Goal: Information Seeking & Learning: Learn about a topic

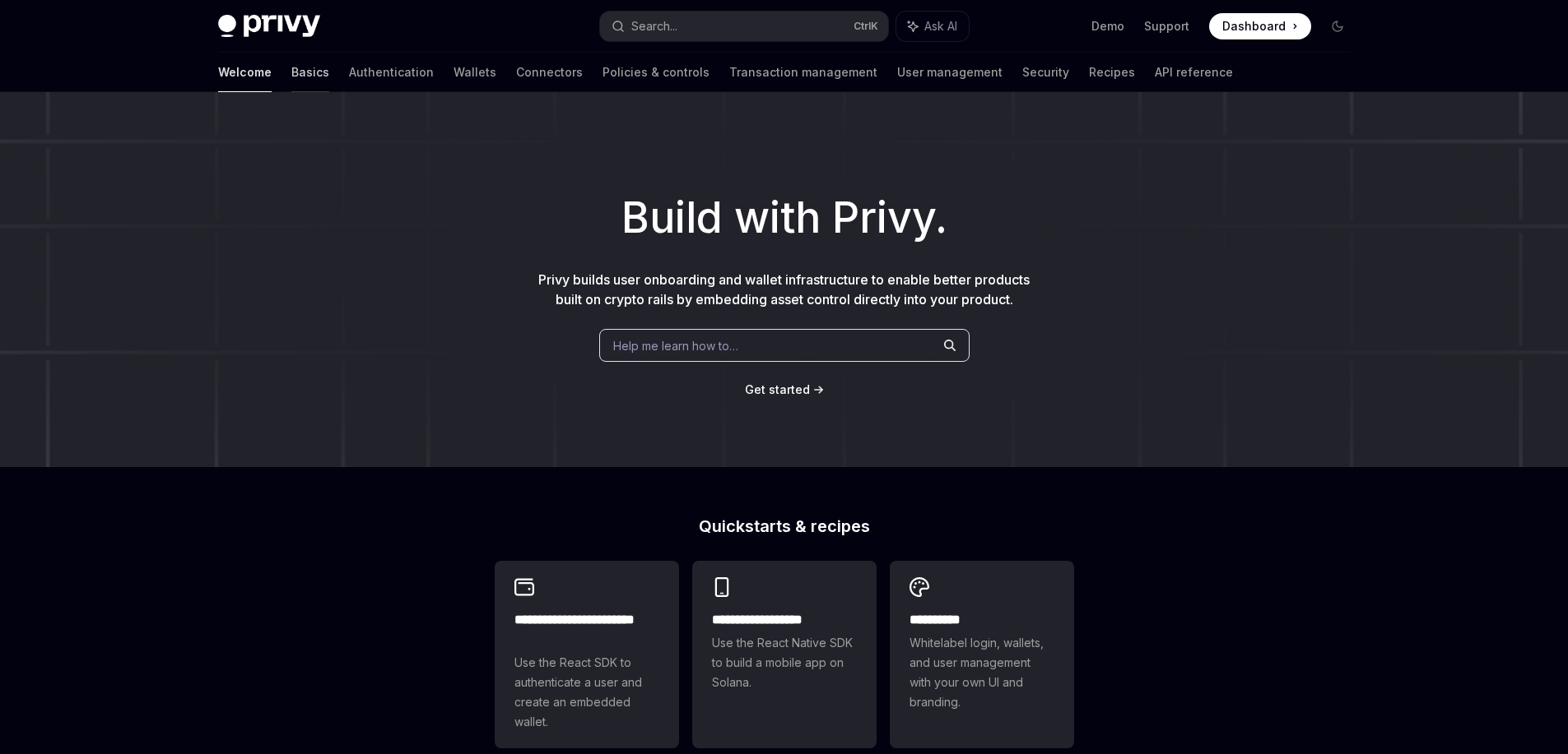
click at [291, 73] on link "Basics" at bounding box center [310, 73] width 38 height 40
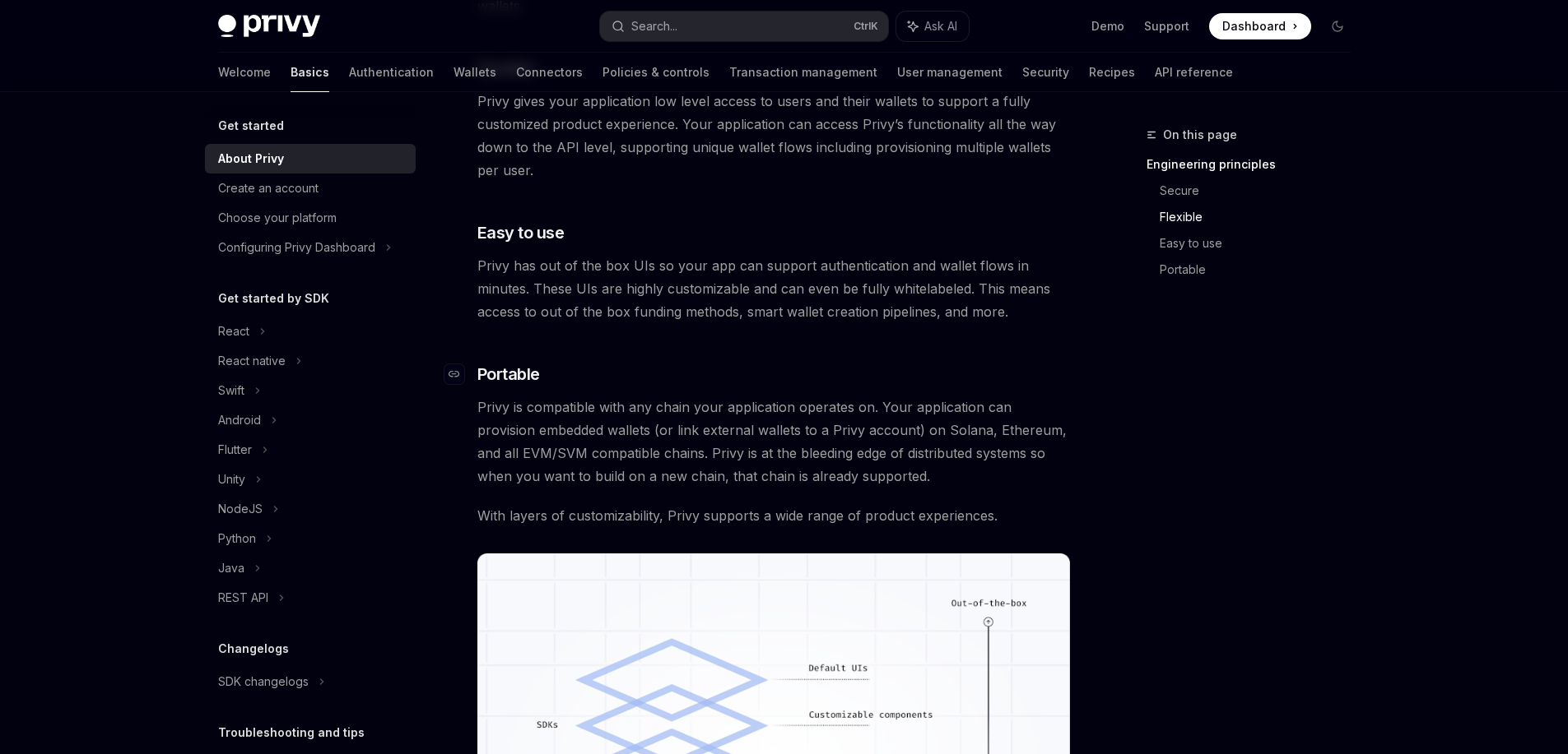
scroll to position [926, 0]
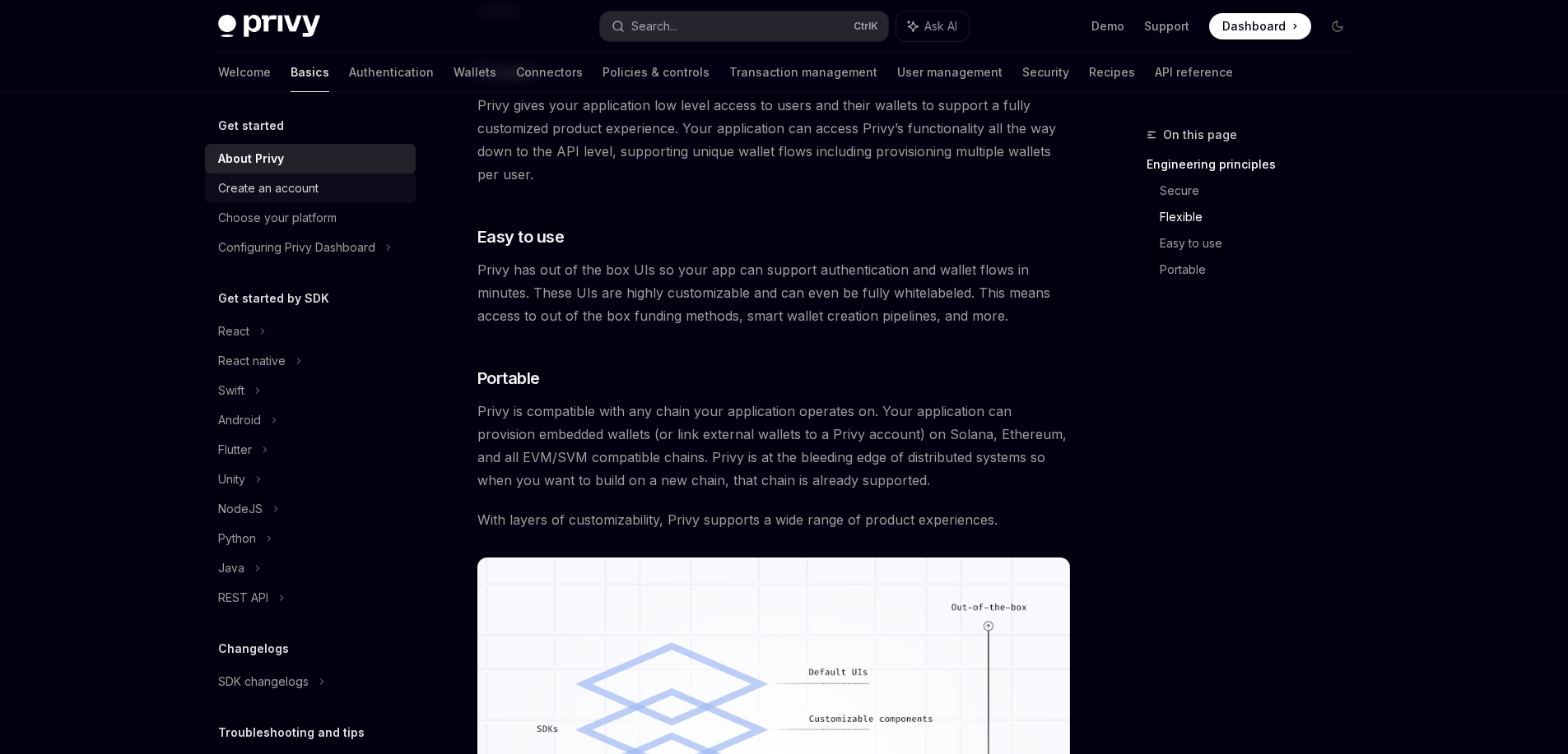
click at [335, 190] on div "Create an account" at bounding box center [312, 188] width 188 height 20
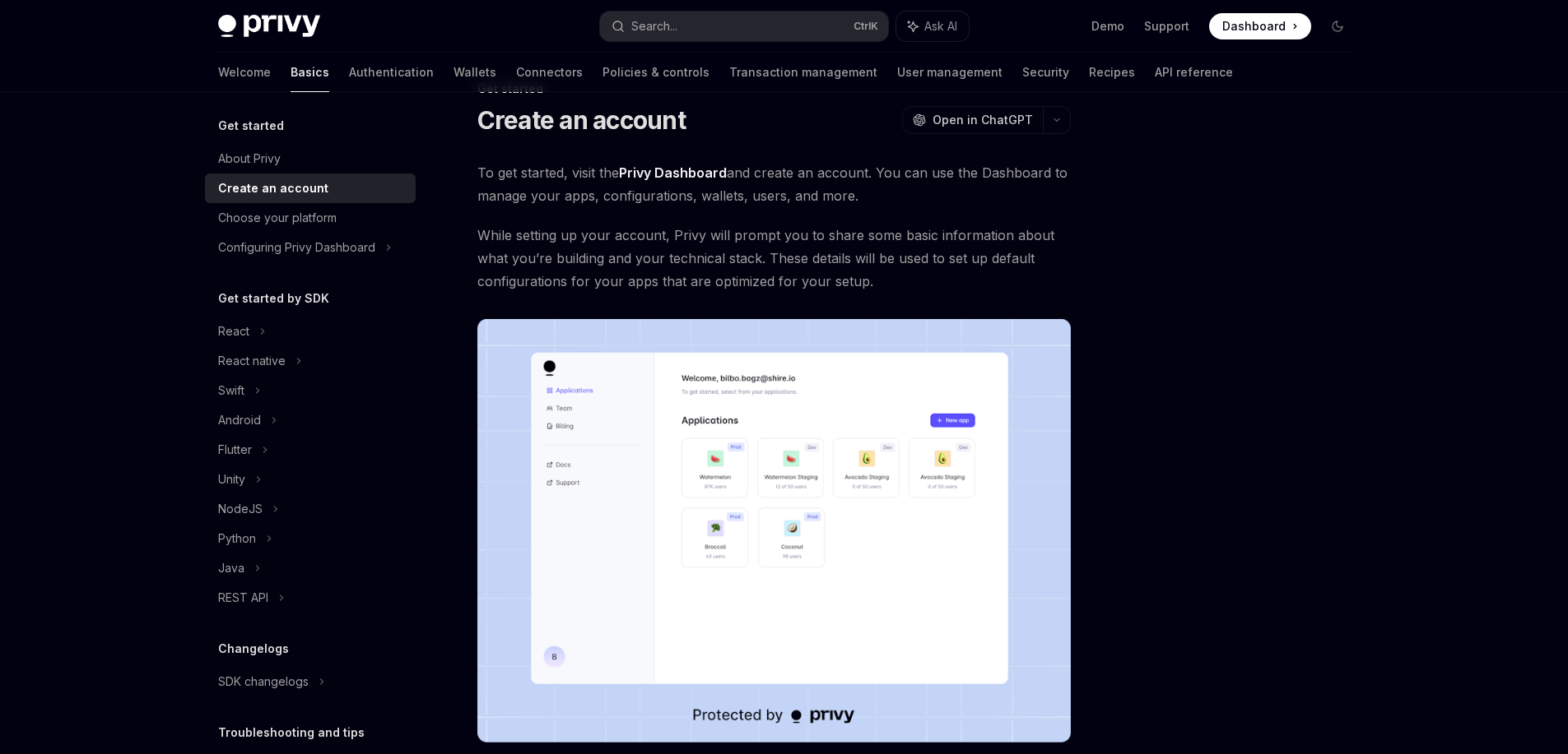
scroll to position [279, 0]
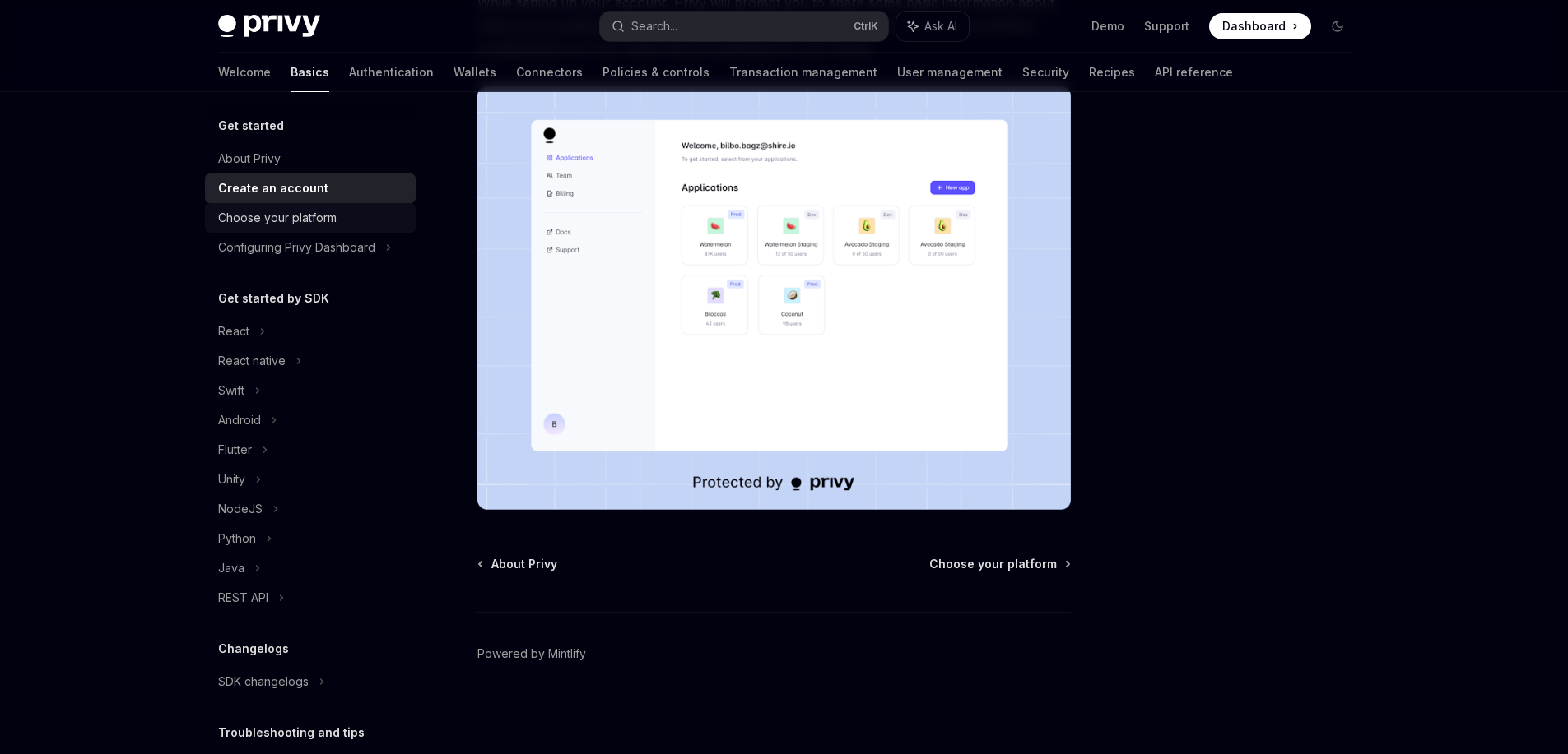
click at [317, 214] on div "Choose your platform" at bounding box center [277, 217] width 118 height 20
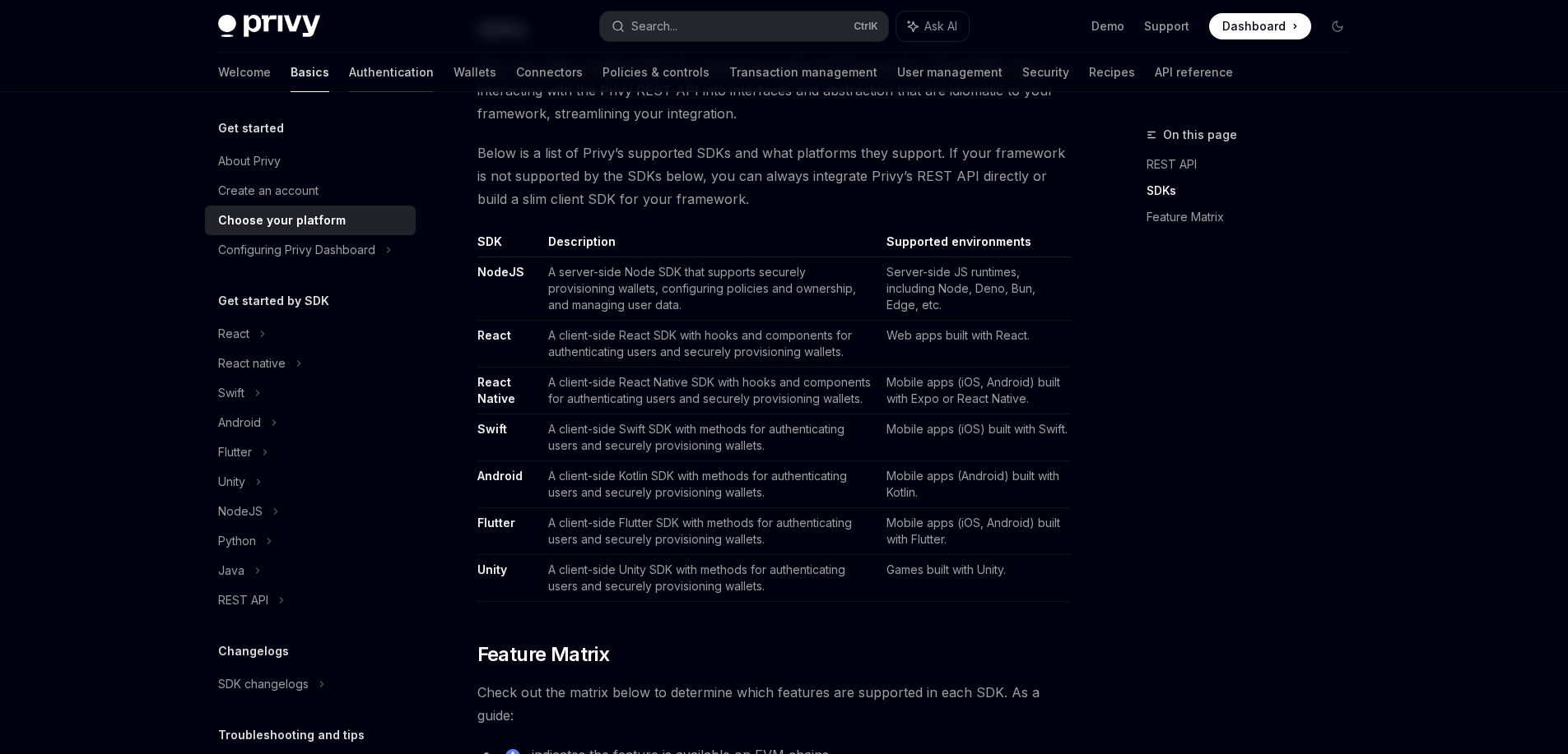
click at [349, 71] on link "Authentication" at bounding box center [391, 73] width 85 height 40
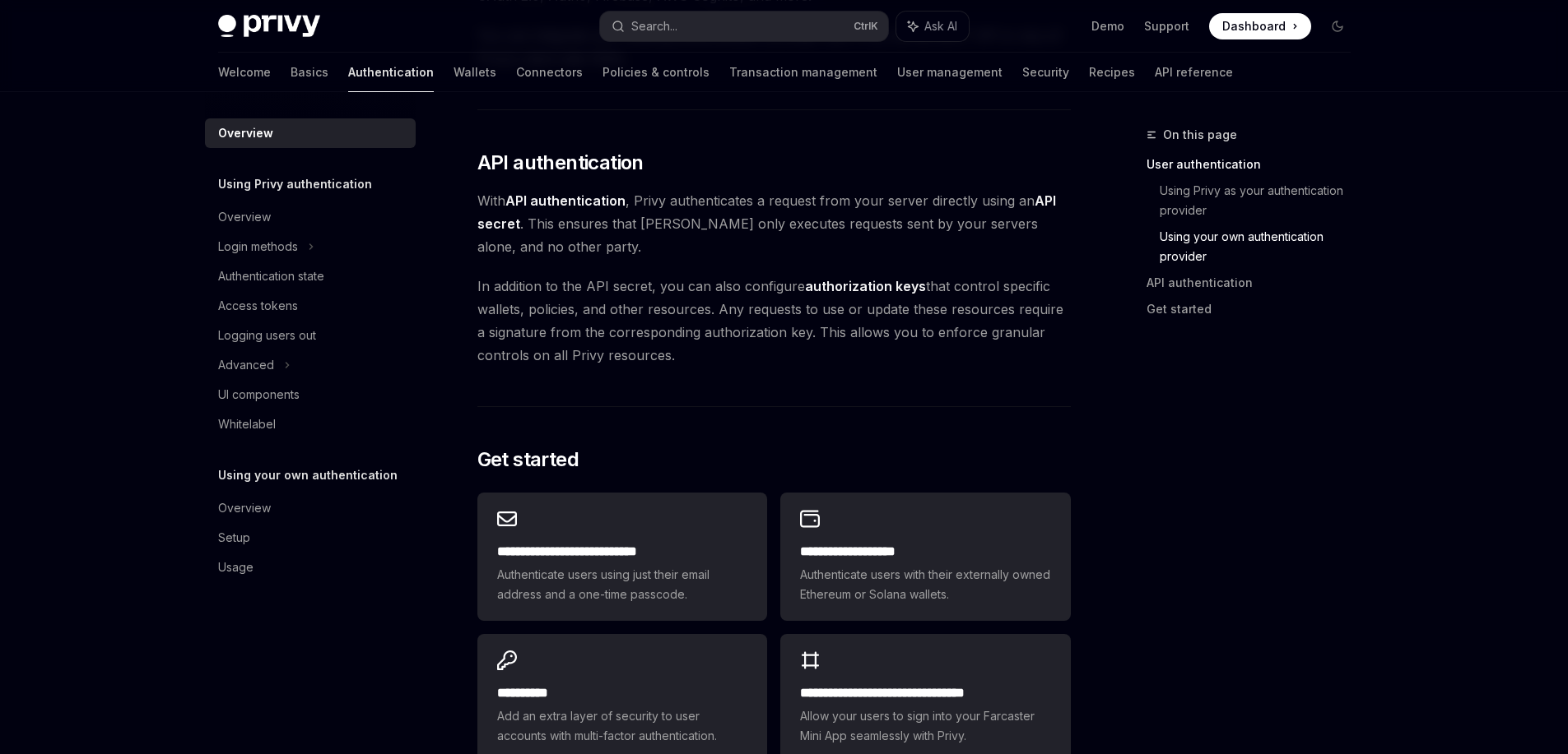
scroll to position [1053, 0]
click at [278, 217] on div "Overview" at bounding box center [312, 216] width 188 height 20
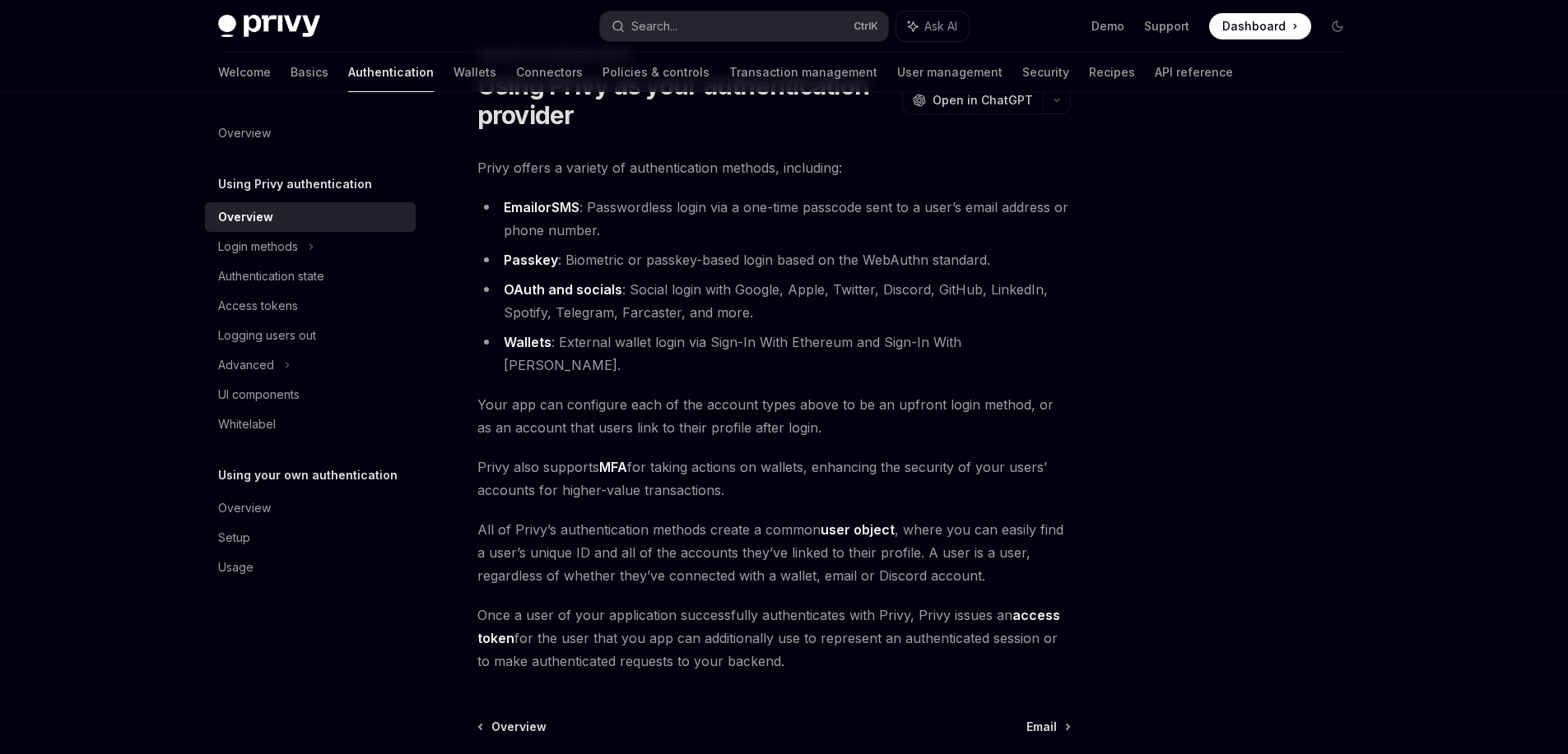
scroll to position [79, 0]
click at [291, 252] on div "Login methods" at bounding box center [258, 247] width 79 height 20
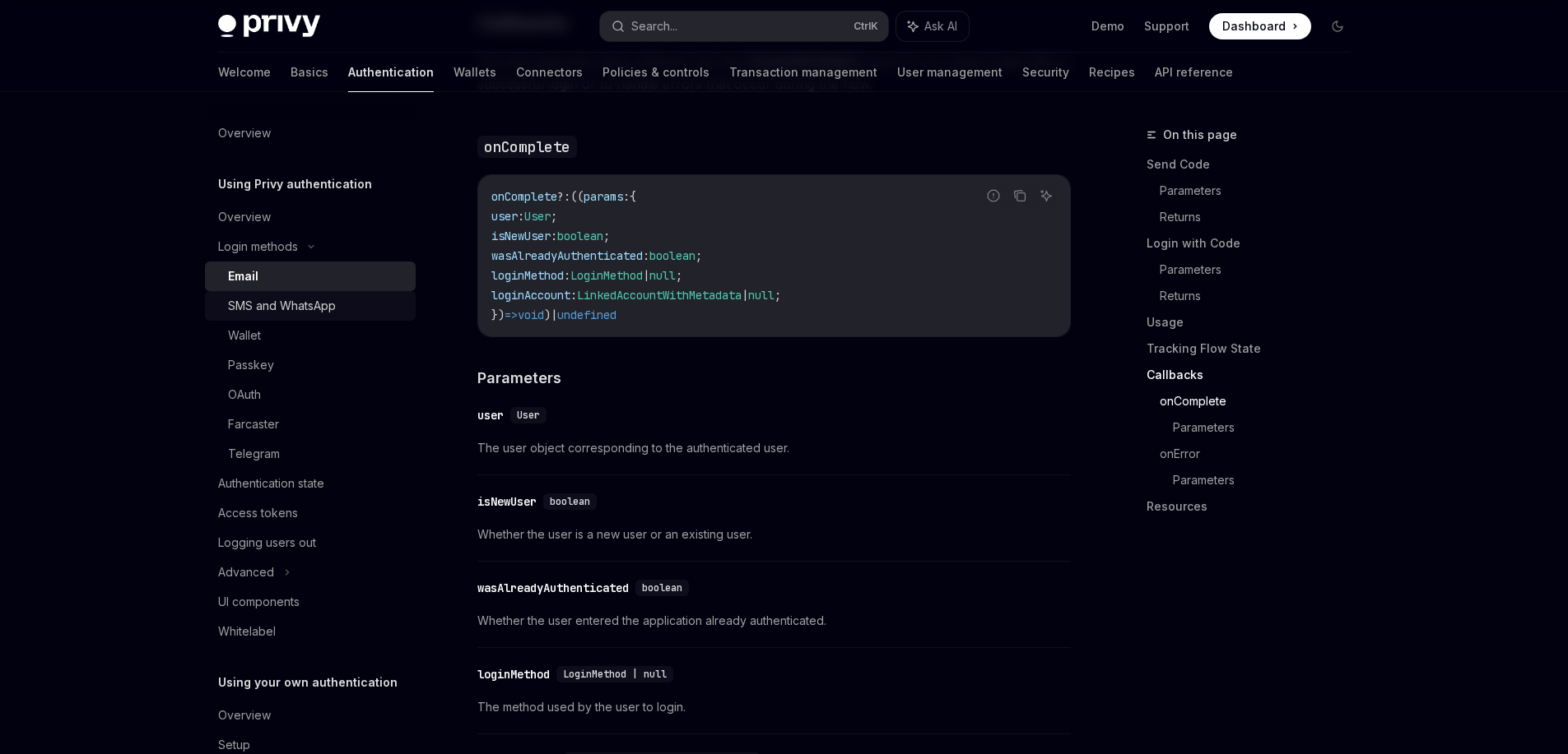
scroll to position [2463, 0]
click at [301, 307] on div "SMS and WhatsApp" at bounding box center [282, 305] width 108 height 20
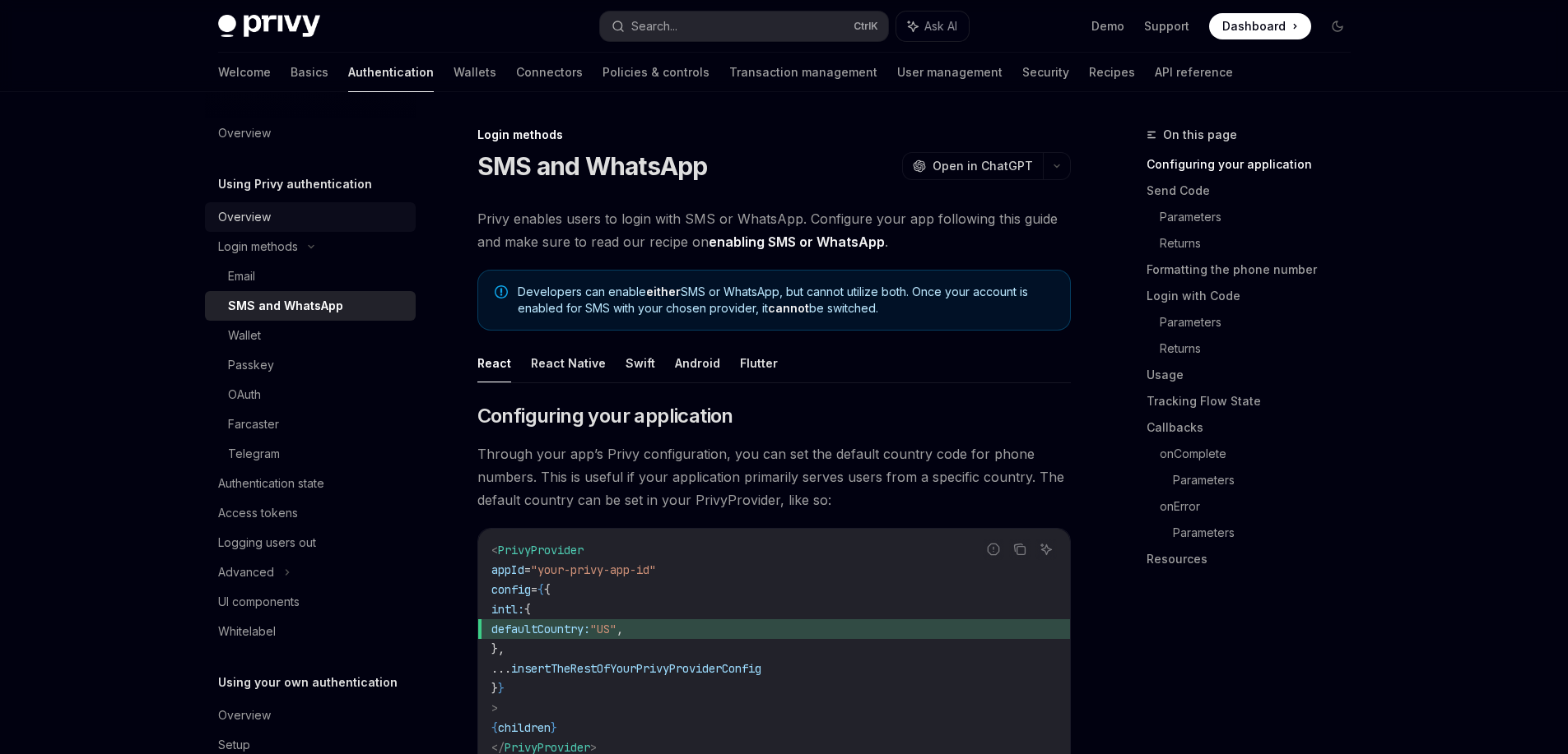
click at [259, 222] on div "Overview" at bounding box center [245, 216] width 53 height 20
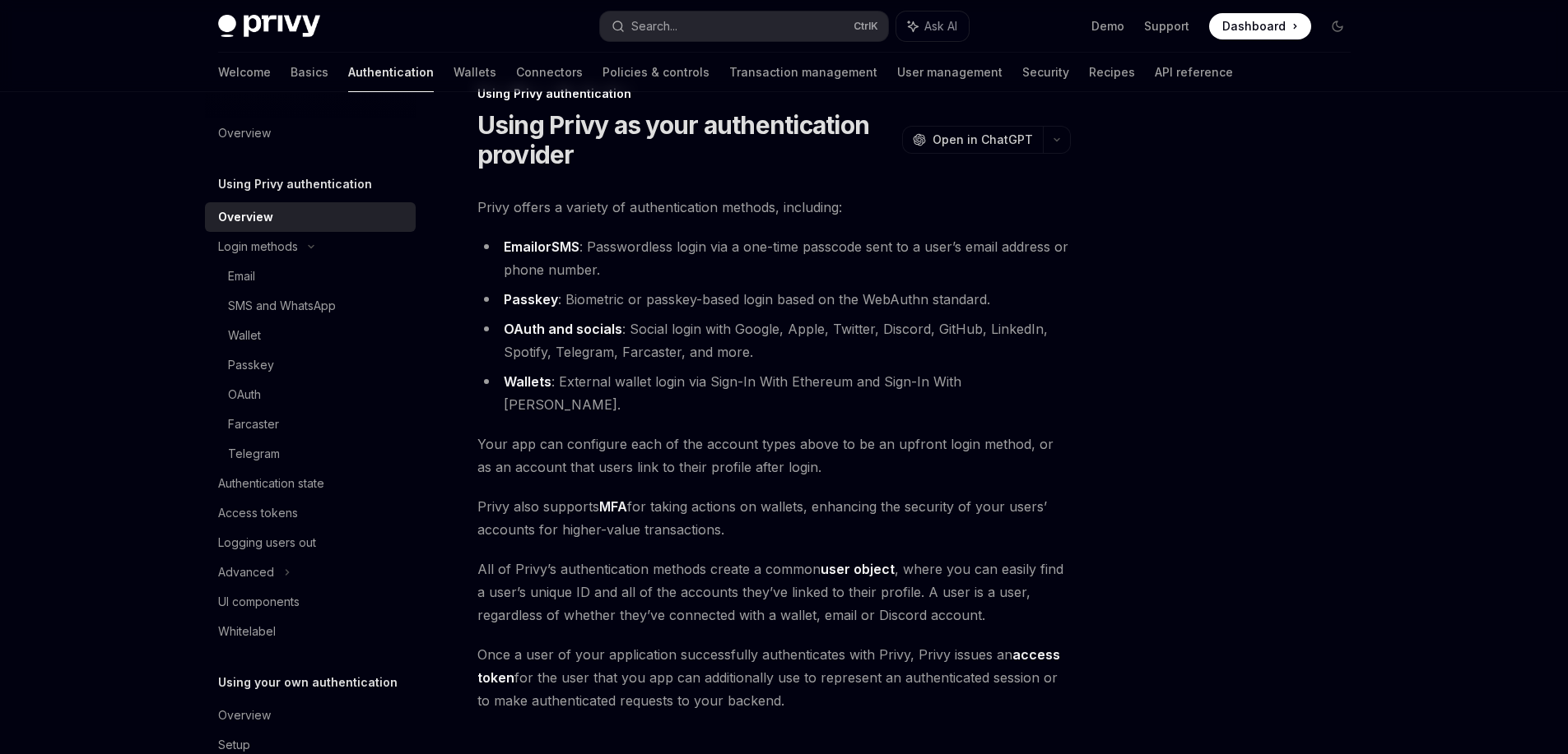
scroll to position [41, 0]
click at [454, 73] on link "Wallets" at bounding box center [474, 73] width 43 height 40
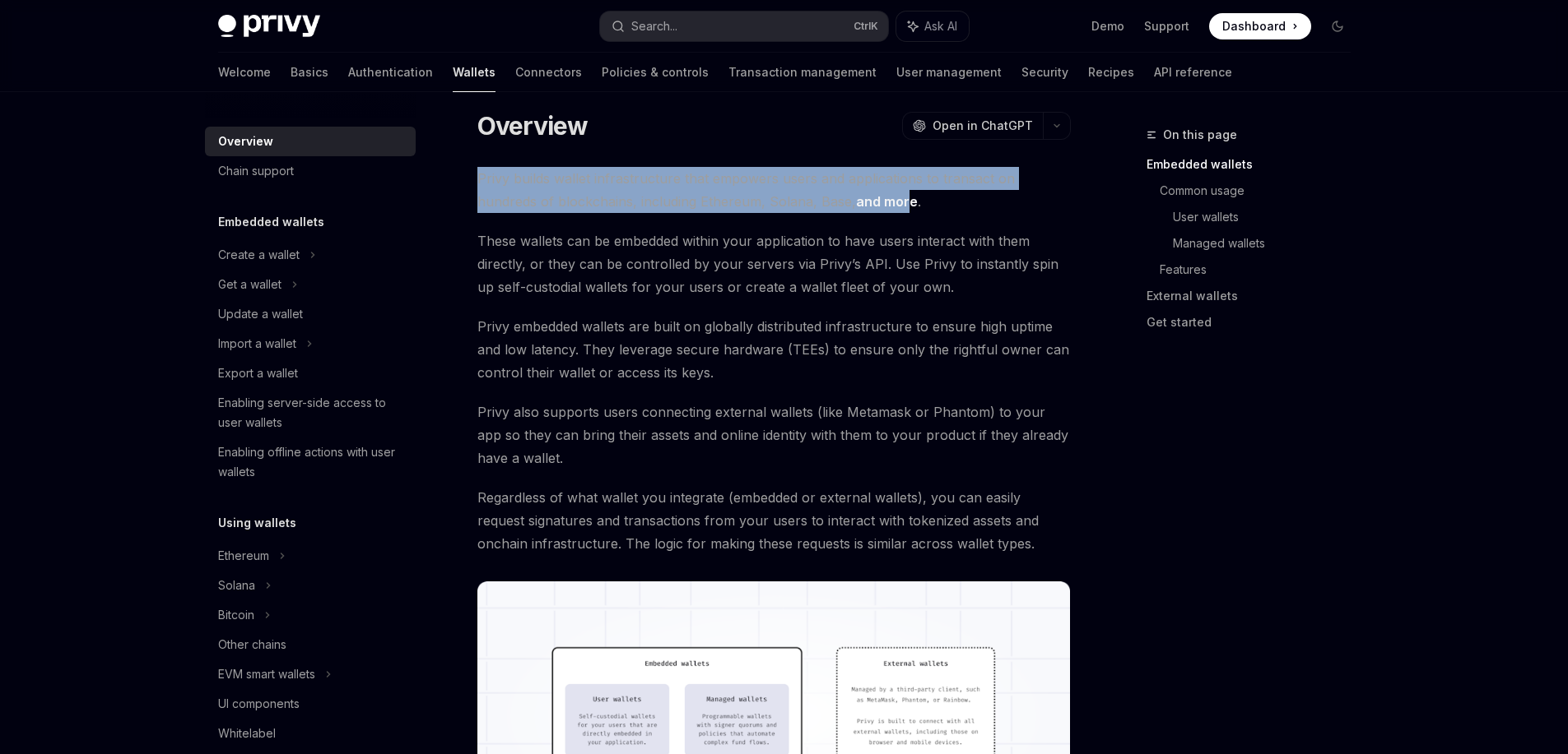
drag, startPoint x: 476, startPoint y: 181, endPoint x: 841, endPoint y: 193, distance: 365.2
click at [841, 193] on span "Privy builds wallet infrastructure that empowers users and applications to tran…" at bounding box center [774, 190] width 594 height 46
drag, startPoint x: 854, startPoint y: 203, endPoint x: 471, endPoint y: 183, distance: 383.5
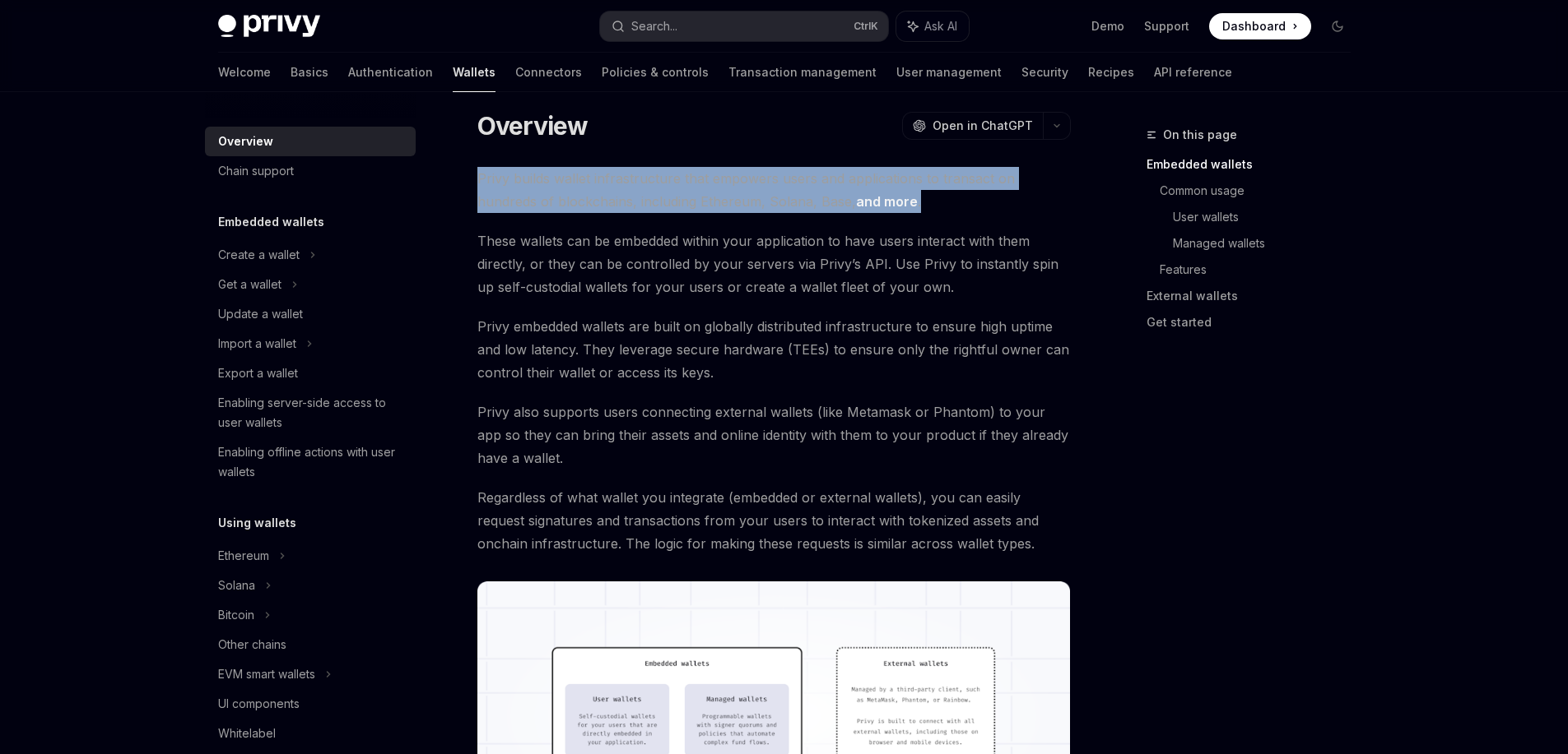
copy span "Privy builds wallet infrastructure that empowers users and applications to tran…"
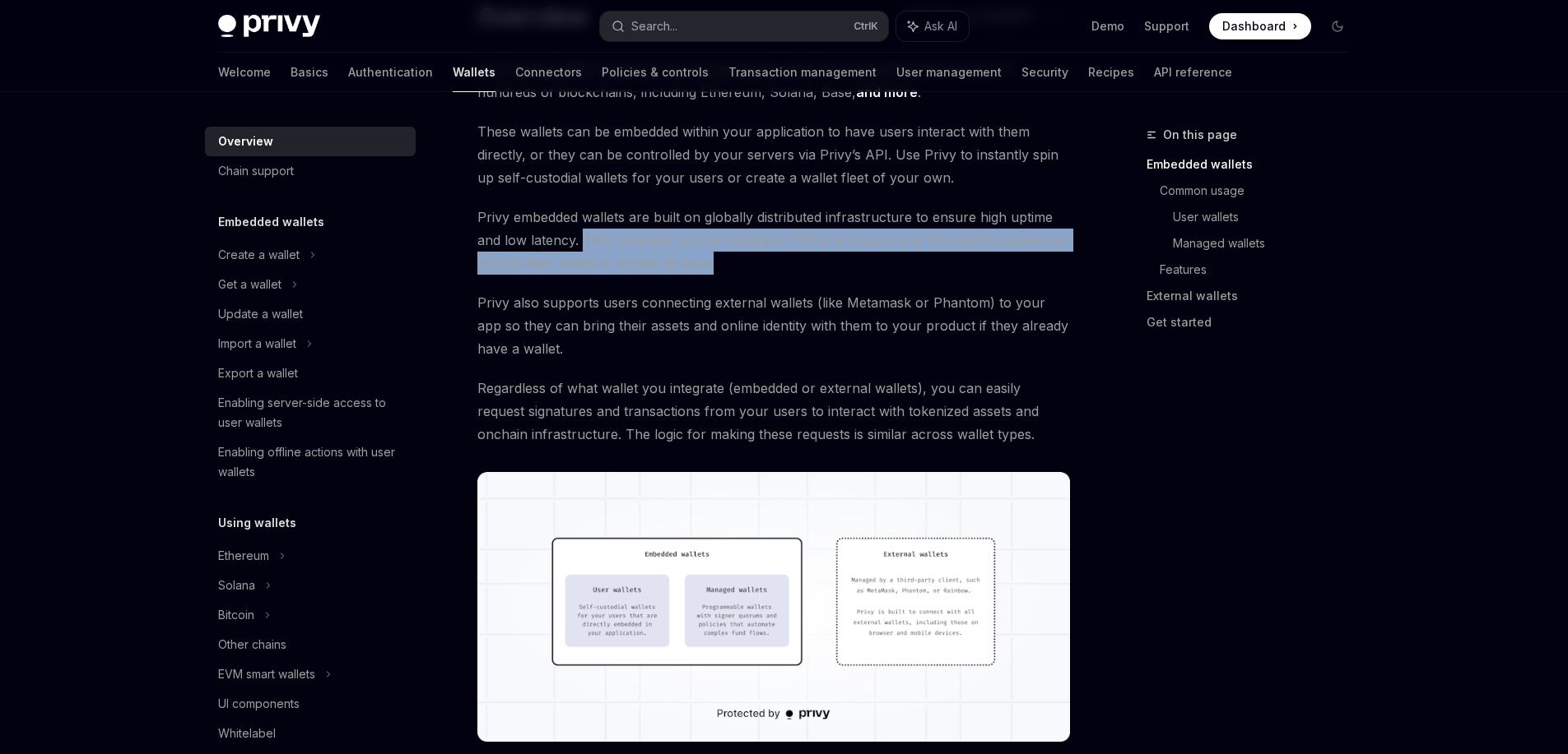
drag, startPoint x: 583, startPoint y: 239, endPoint x: 719, endPoint y: 266, distance: 138.7
click at [719, 266] on span "Privy embedded wallets are built on globally distributed infrastructure to ensu…" at bounding box center [774, 240] width 594 height 69
copy span "They leverage secure hardware (TEEs) to ensure only the rightful owner can cont…"
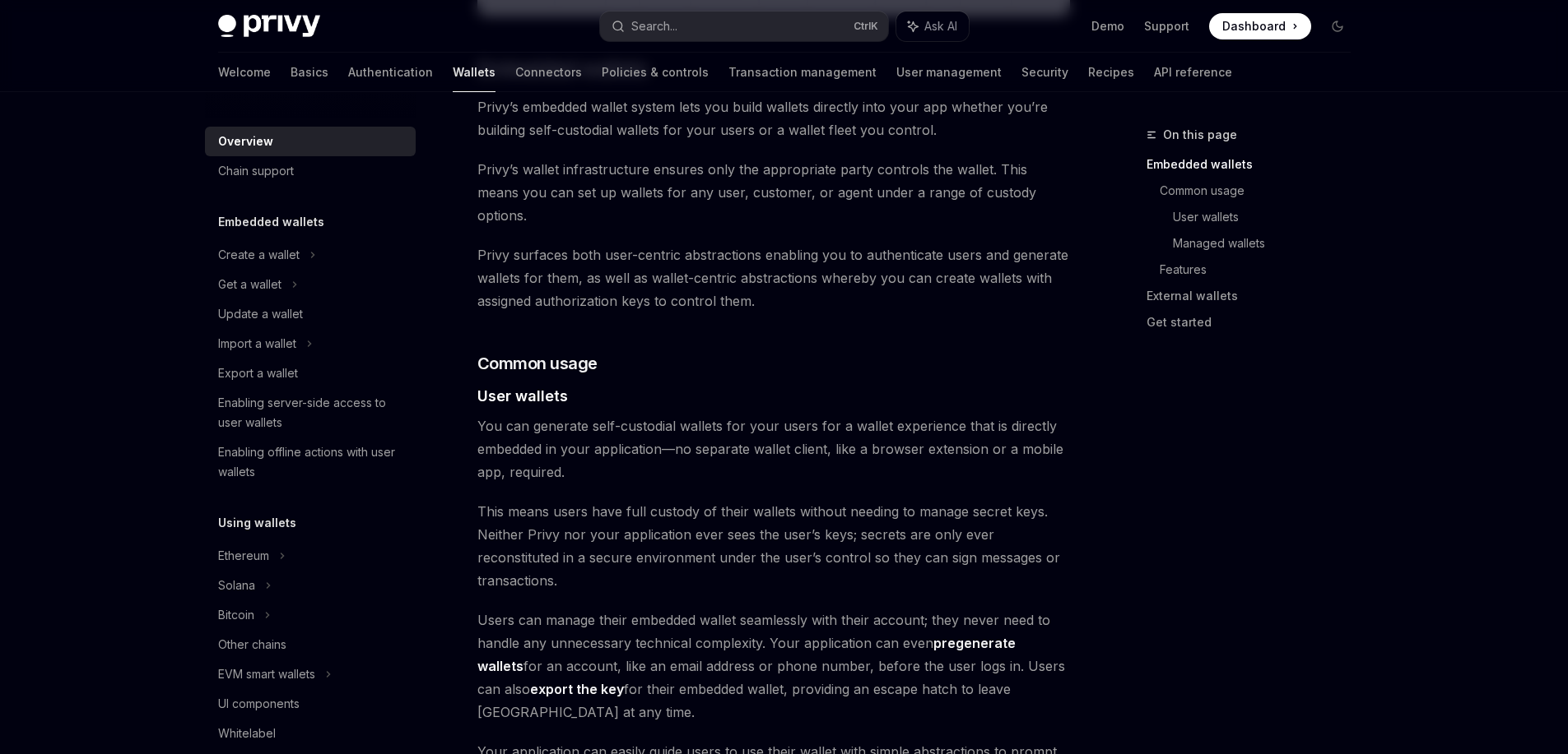
scroll to position [766, 0]
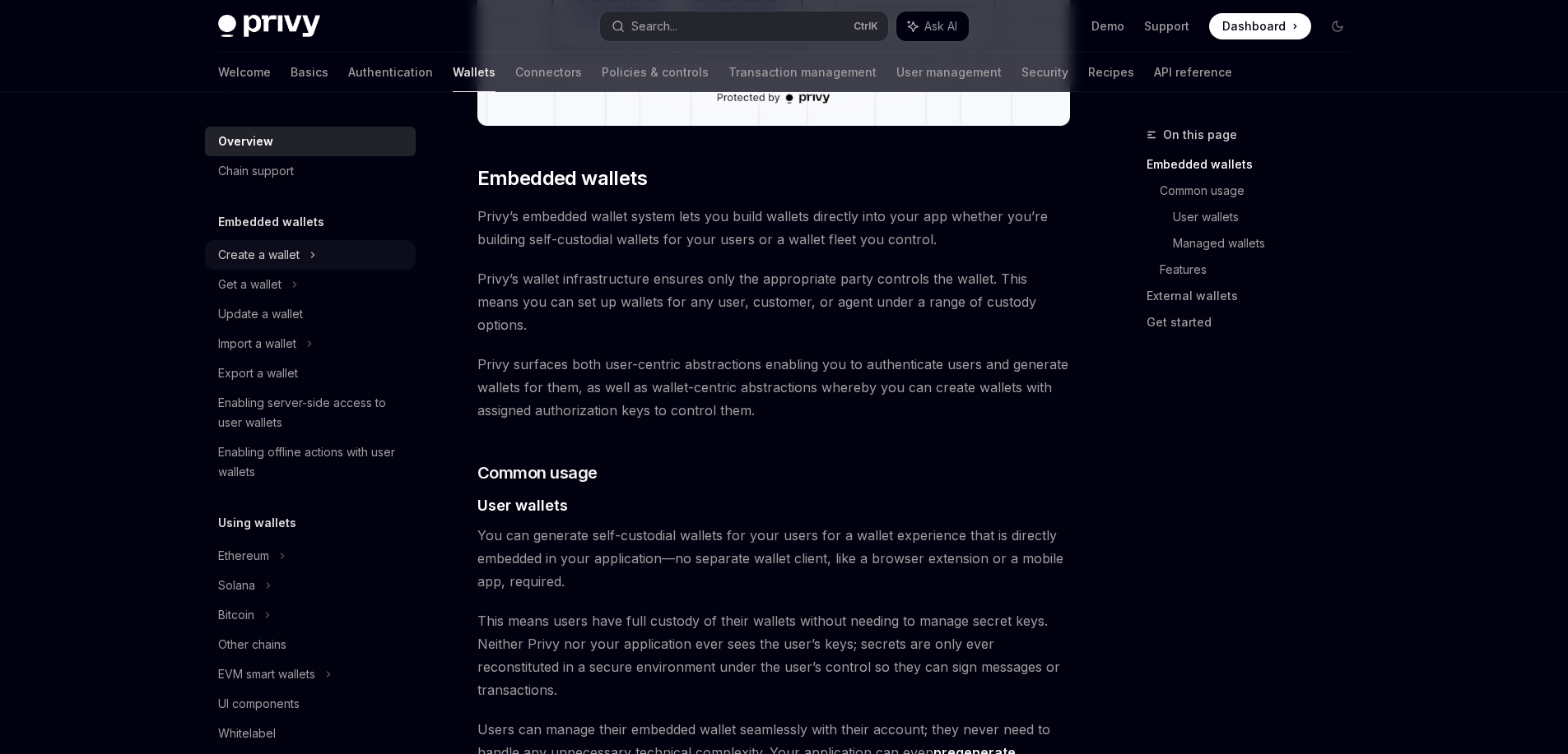
click at [297, 252] on div "Create a wallet" at bounding box center [259, 254] width 81 height 20
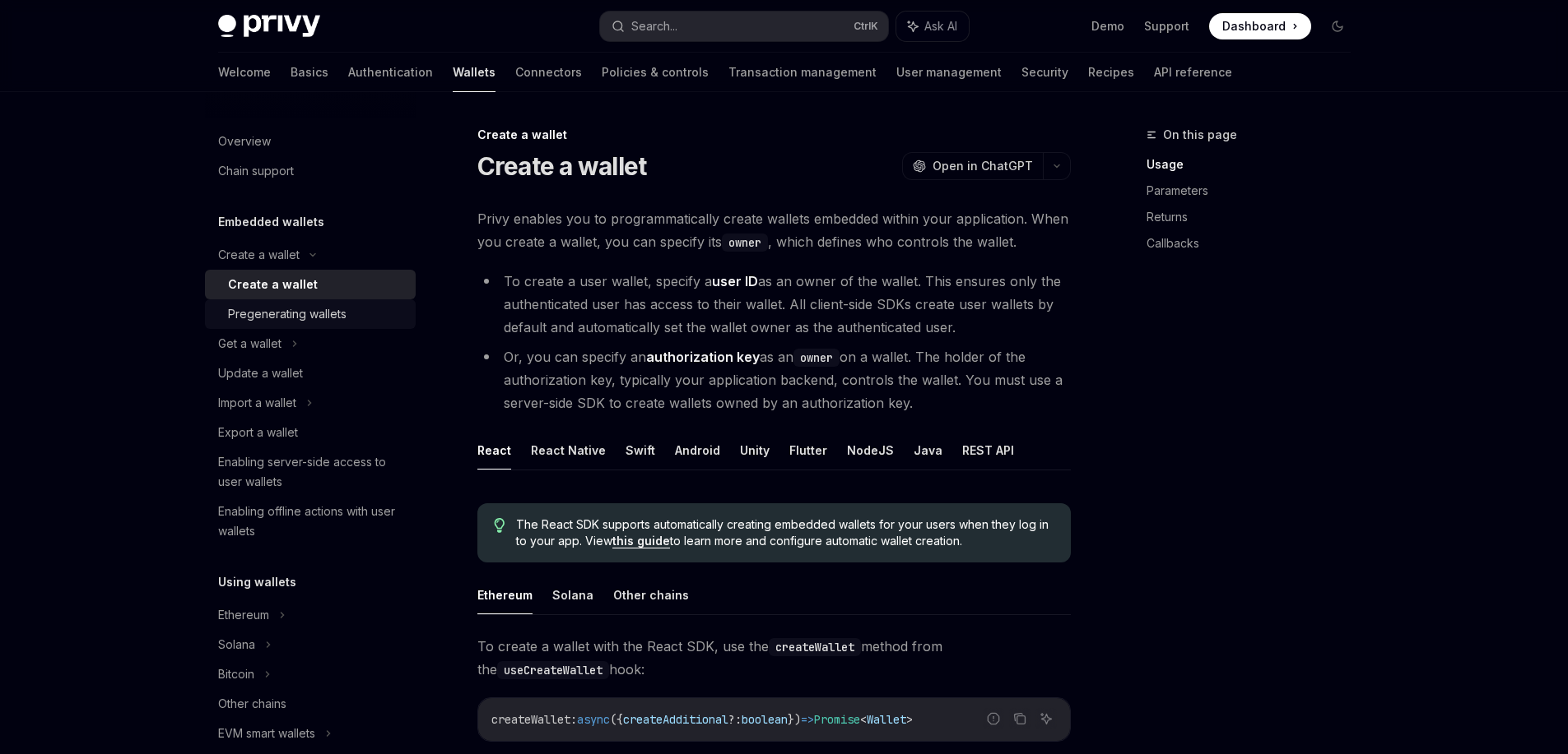
scroll to position [219, 0]
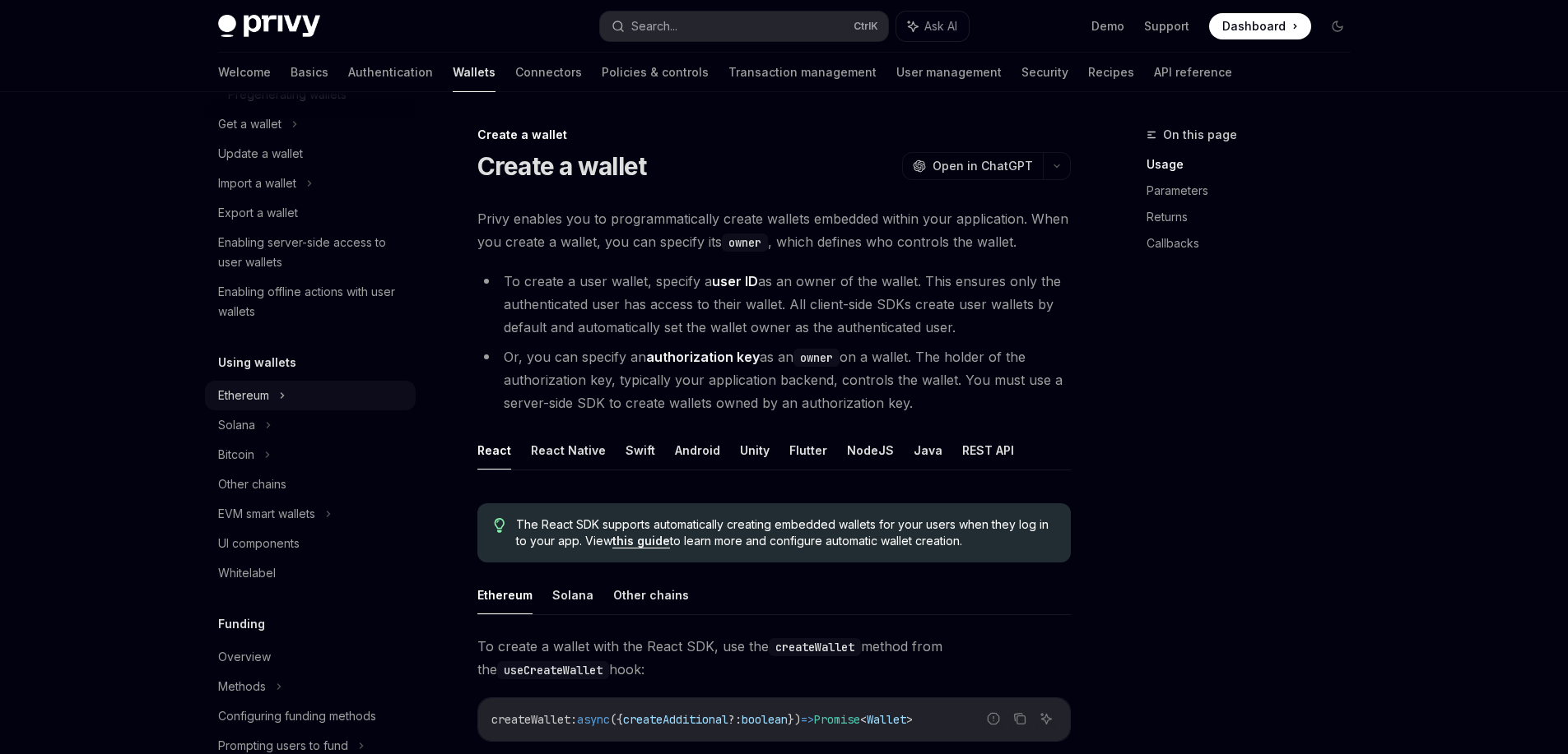
click at [296, 398] on div "Ethereum" at bounding box center [310, 395] width 211 height 29
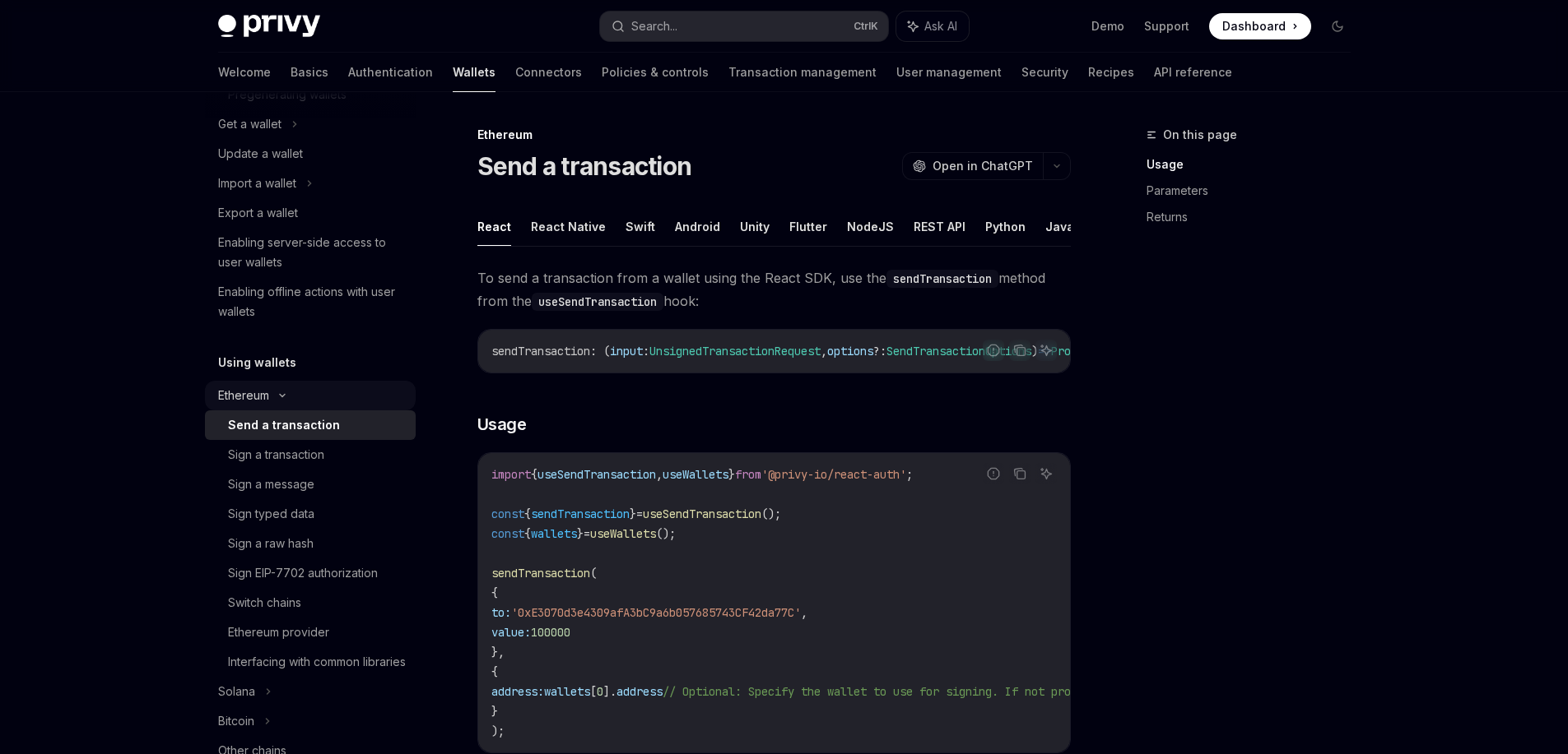
click at [296, 398] on div "Ethereum" at bounding box center [310, 395] width 211 height 29
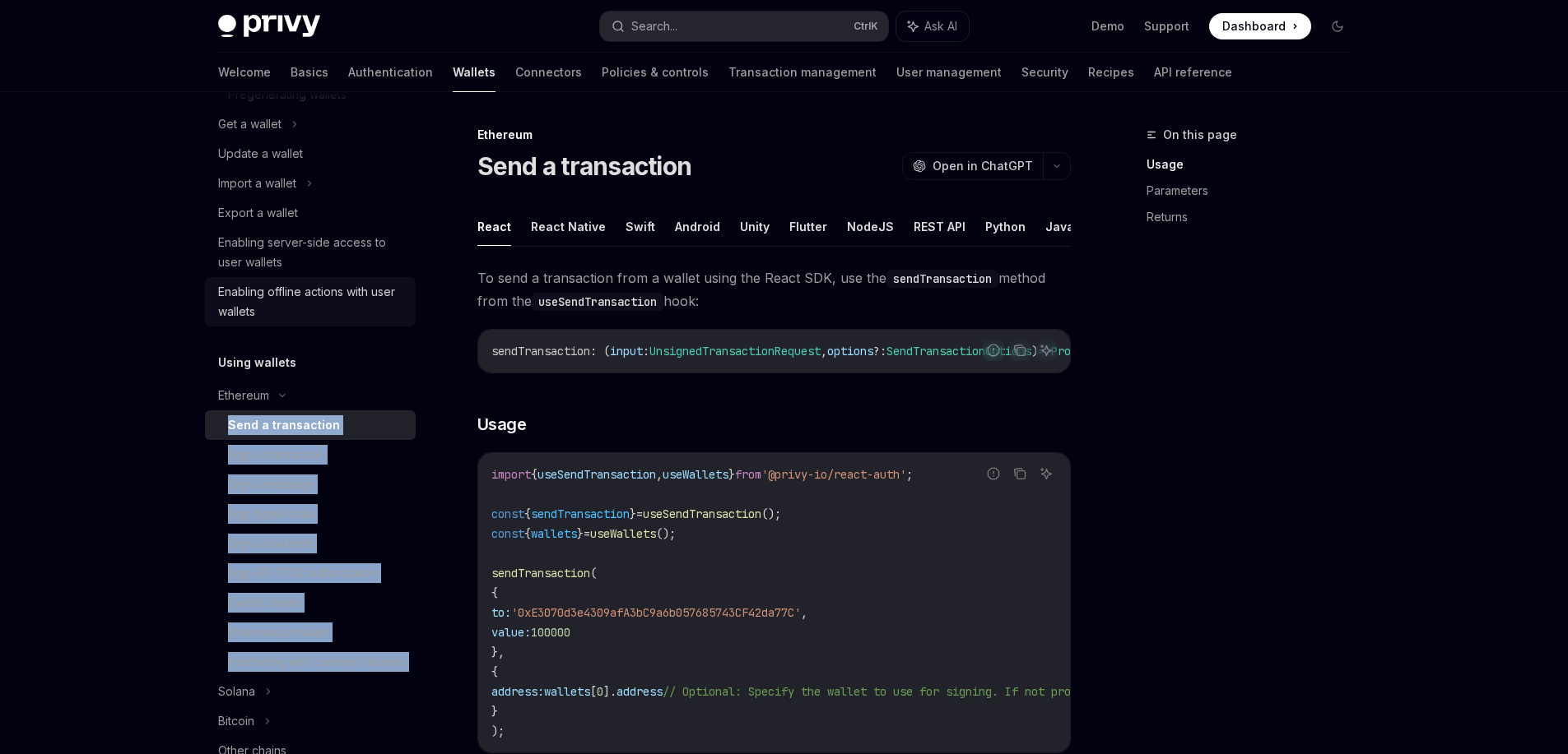
click at [331, 300] on div "Enabling offline actions with user wallets" at bounding box center [312, 302] width 188 height 40
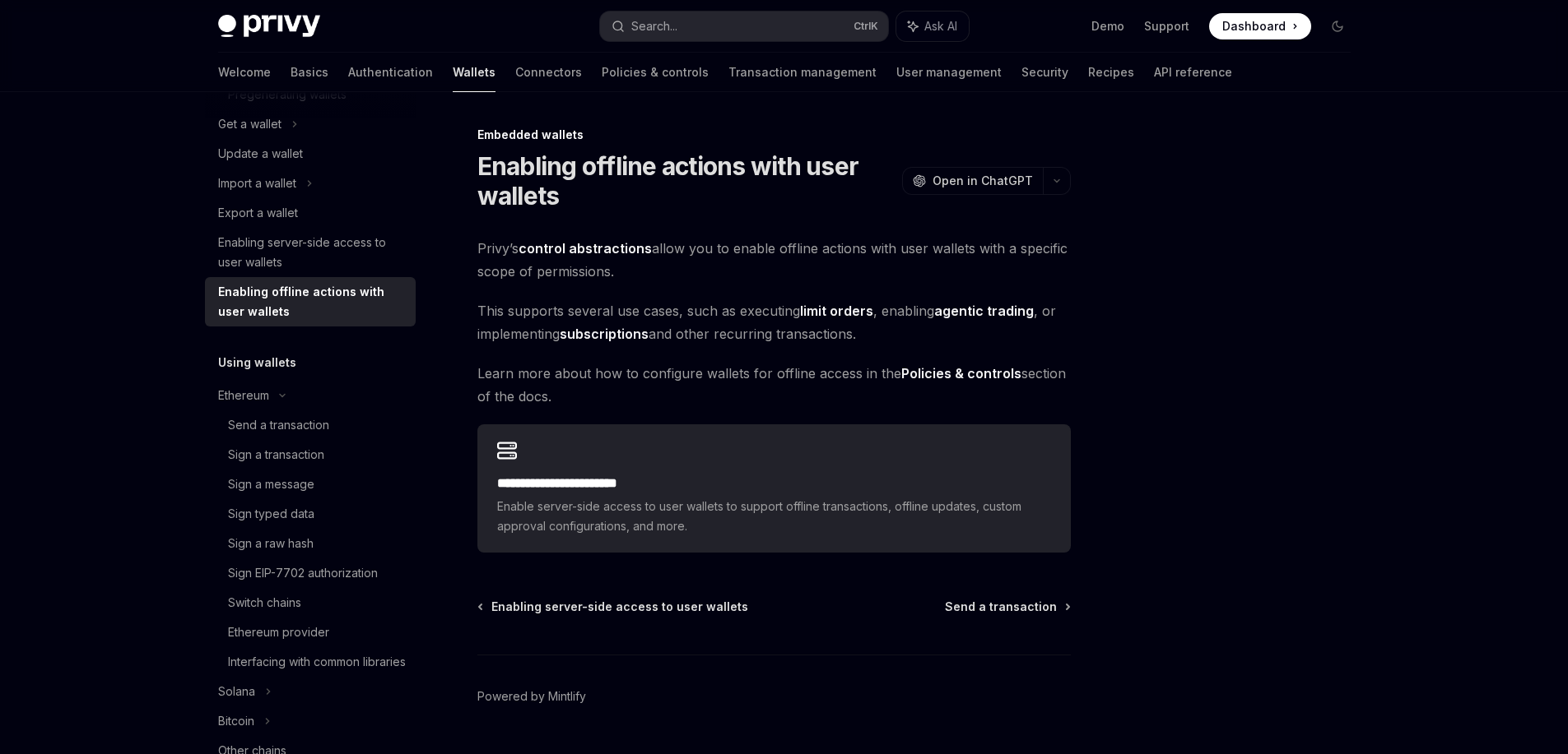
click at [767, 286] on div "**********" at bounding box center [774, 395] width 594 height 316
click at [515, 74] on link "Connectors" at bounding box center [548, 73] width 67 height 40
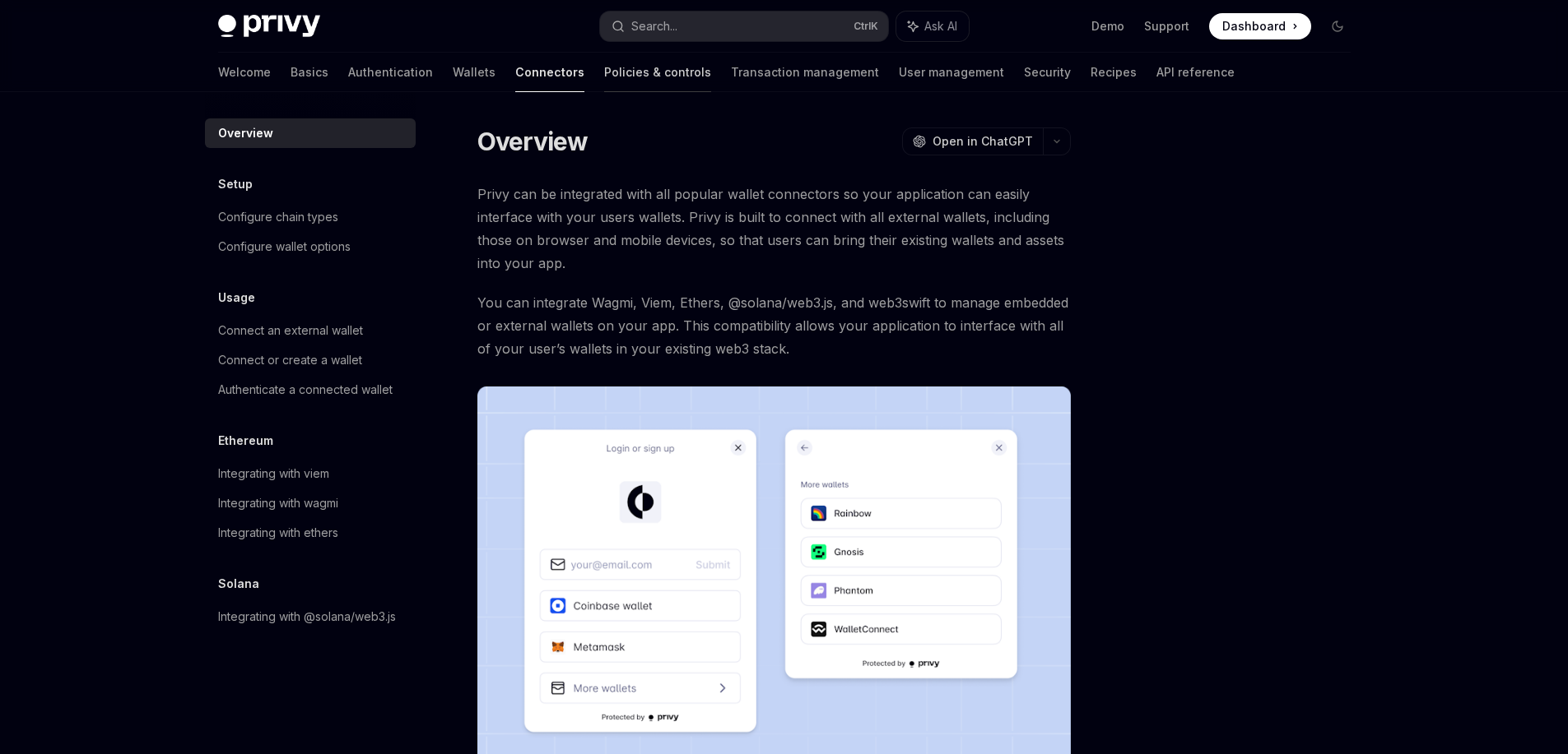
click at [604, 73] on link "Policies & controls" at bounding box center [657, 73] width 107 height 40
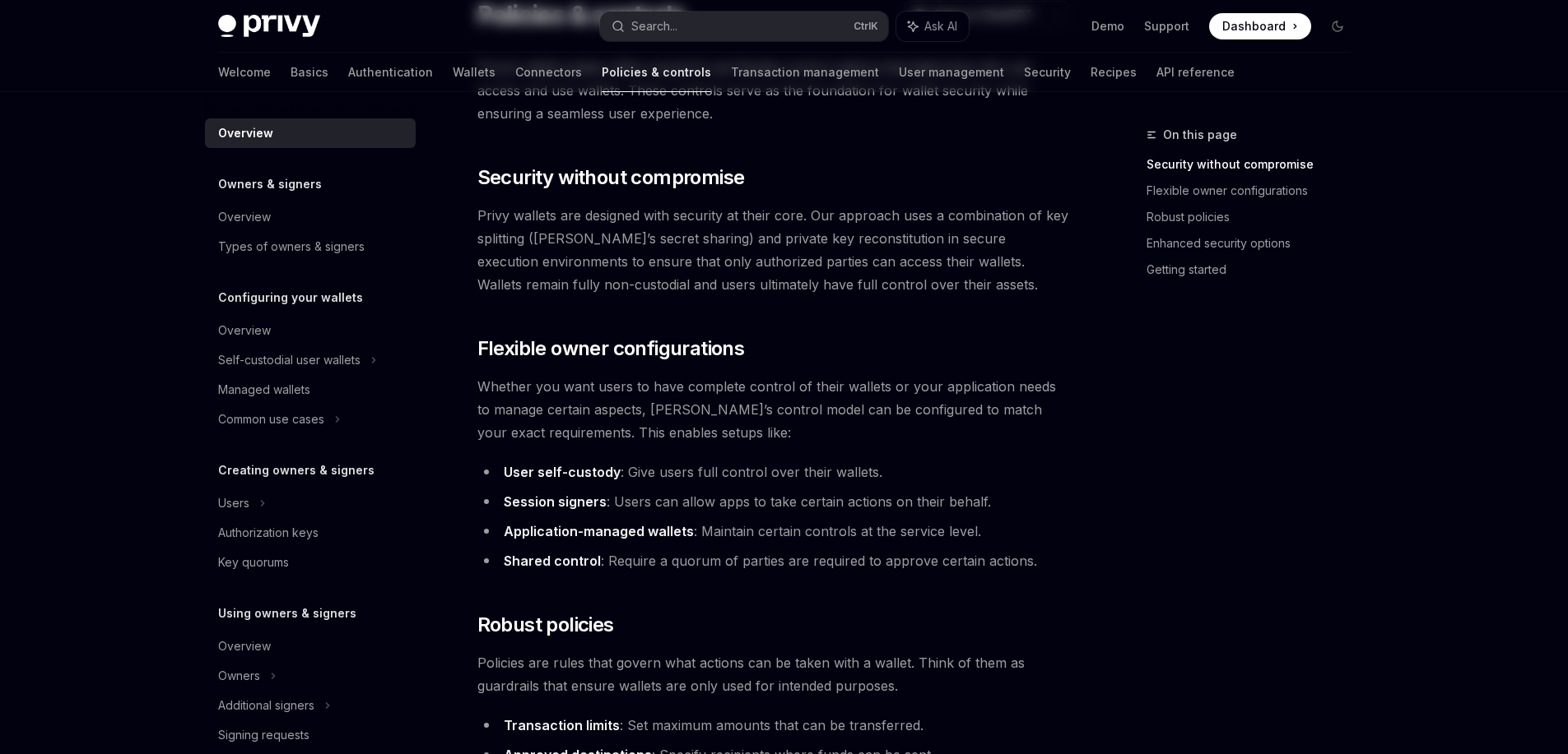
scroll to position [17, 0]
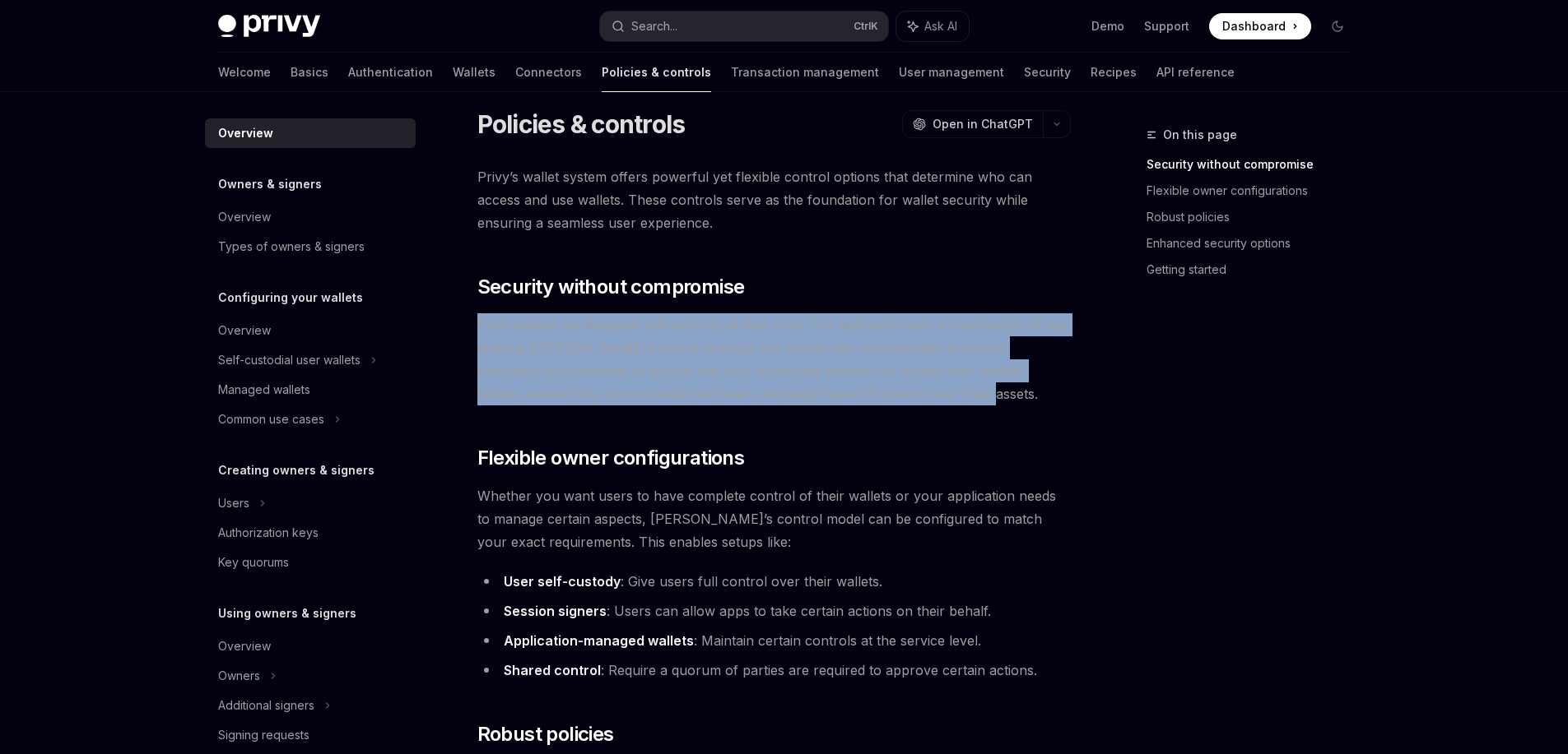
drag, startPoint x: 477, startPoint y: 327, endPoint x: 970, endPoint y: 392, distance: 497.3
click at [970, 392] on span "Privy wallets are designed with security at their core. Our approach uses a com…" at bounding box center [774, 360] width 594 height 93
copy span "Privy wallets are designed with security at their core. Our approach uses a com…"
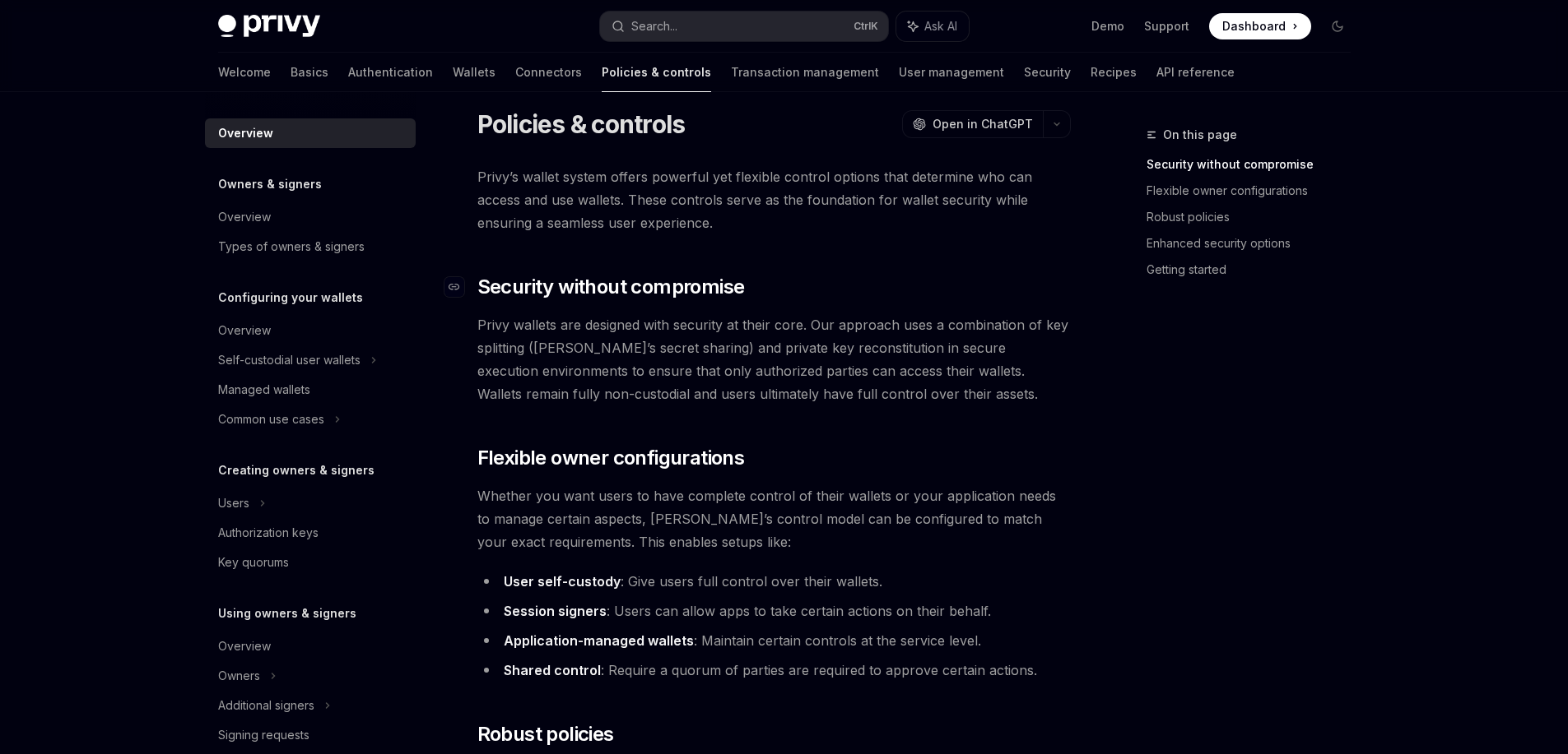
click at [864, 283] on h2 "​ Security without compromise" at bounding box center [774, 287] width 594 height 26
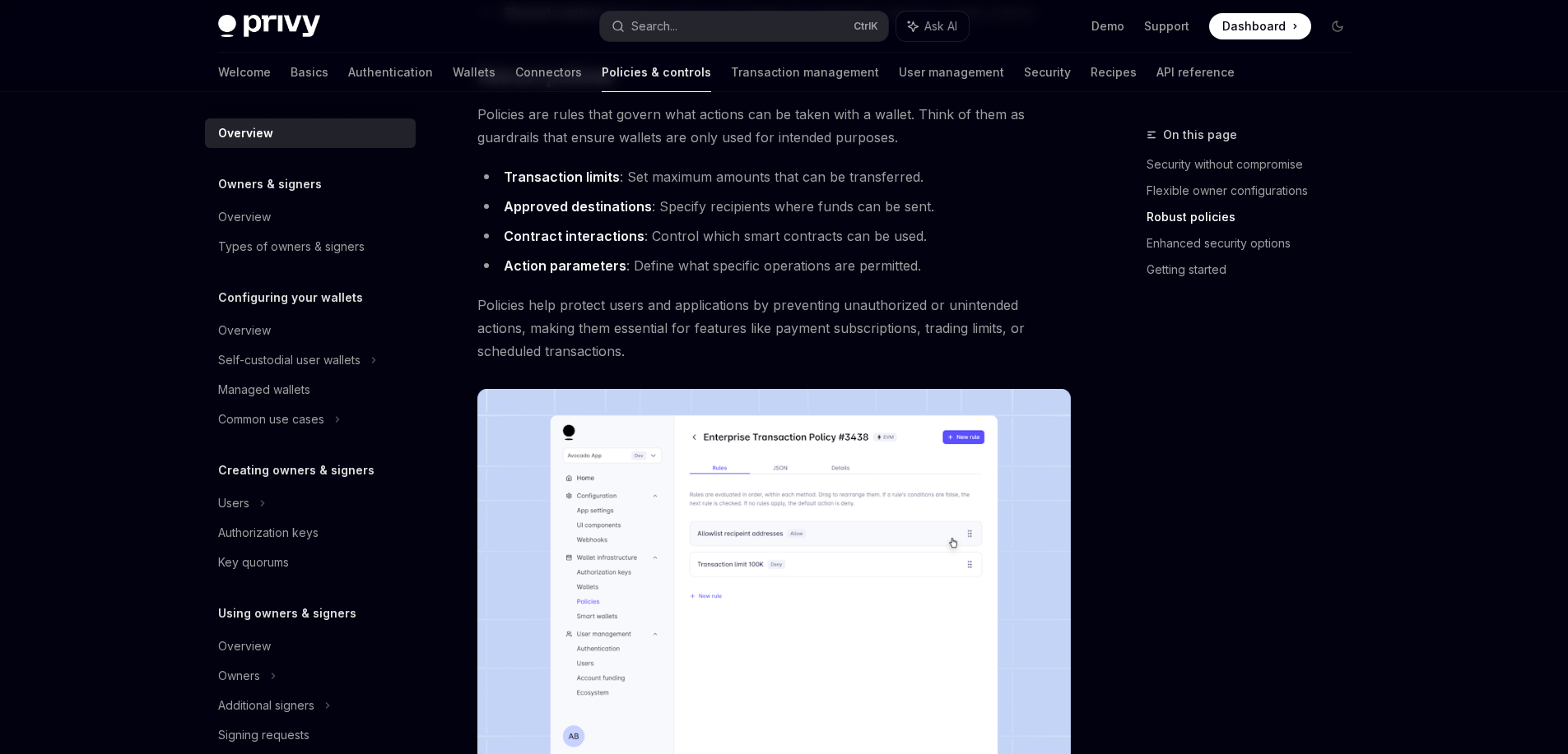
scroll to position [1333, 0]
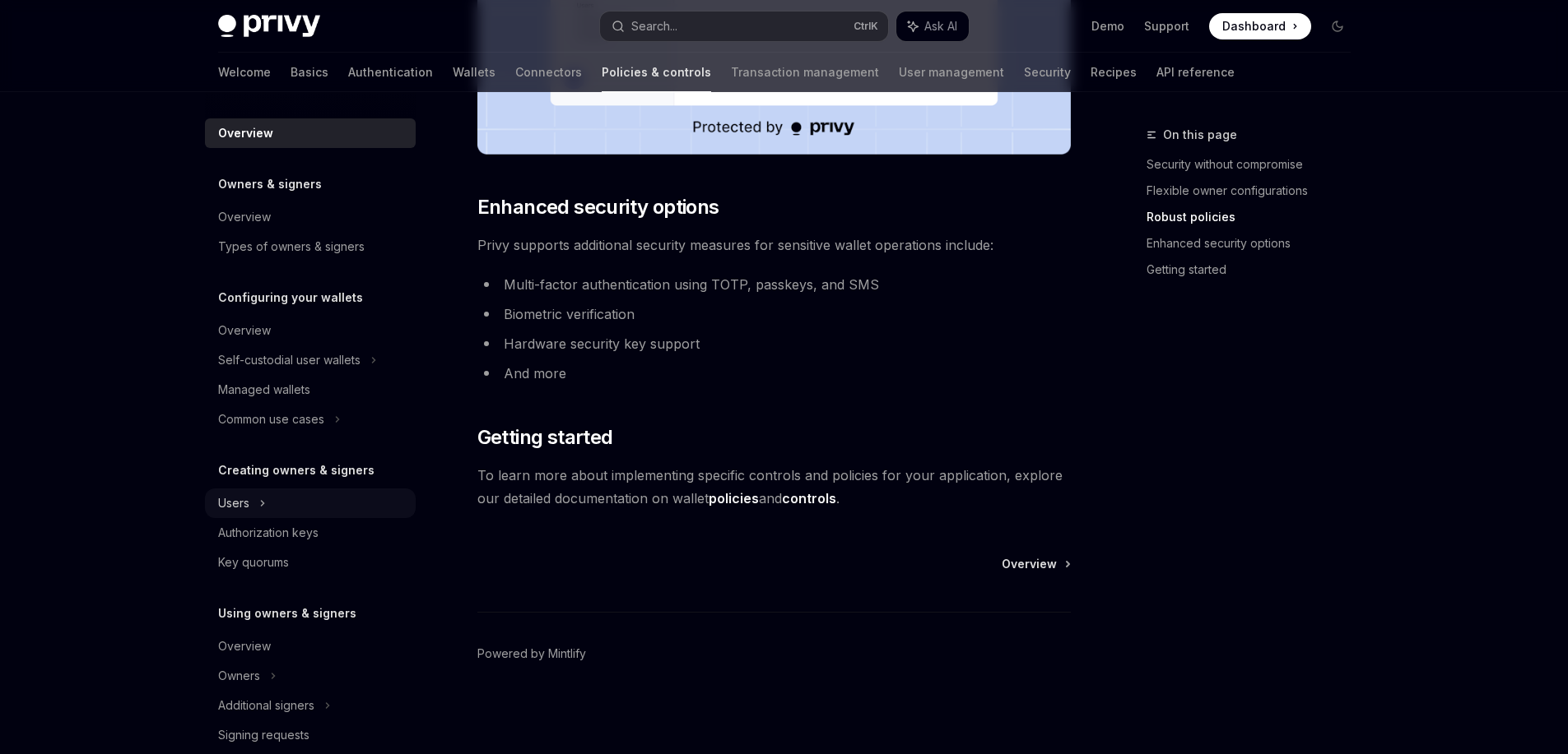
click at [258, 502] on div "Users" at bounding box center [310, 503] width 211 height 29
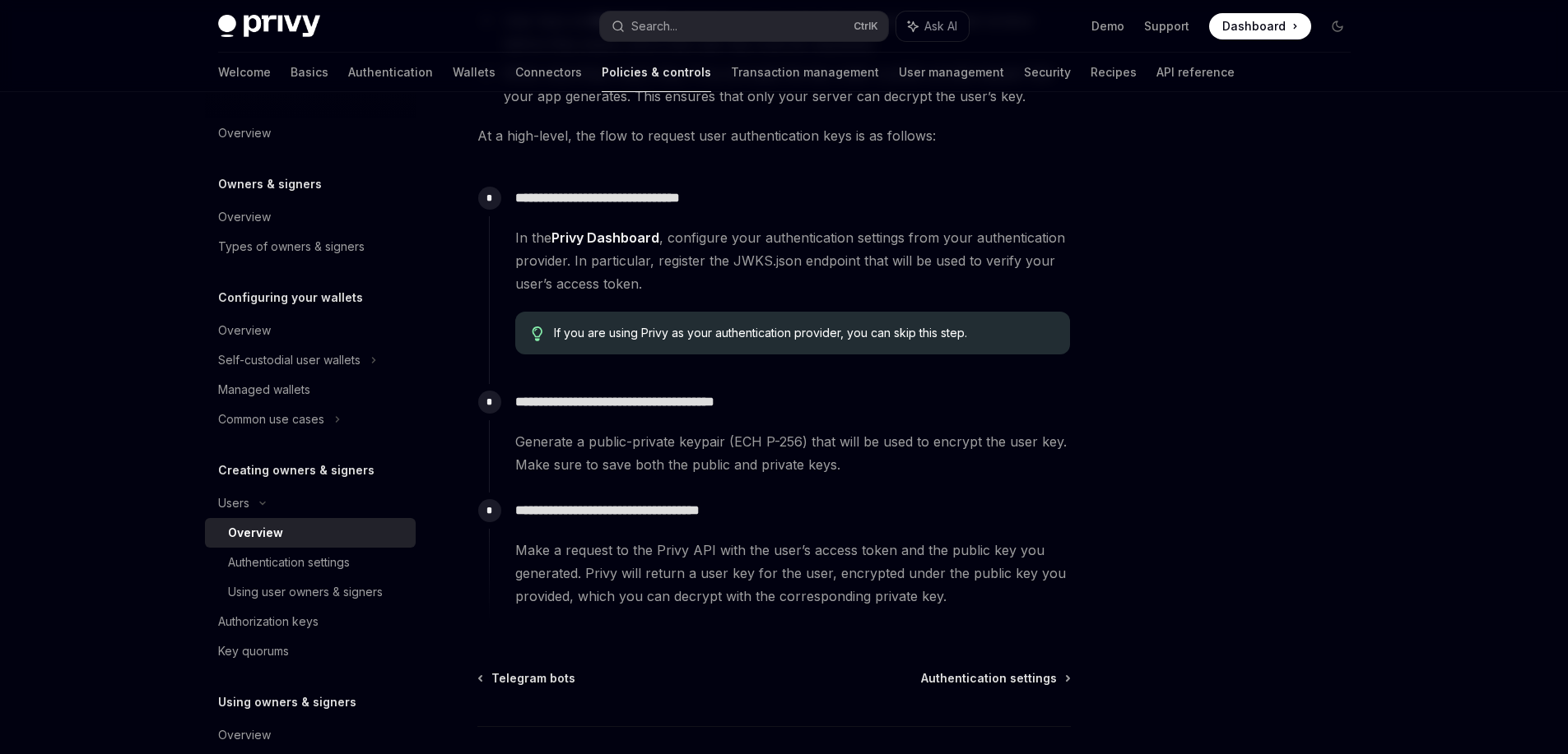
scroll to position [553, 0]
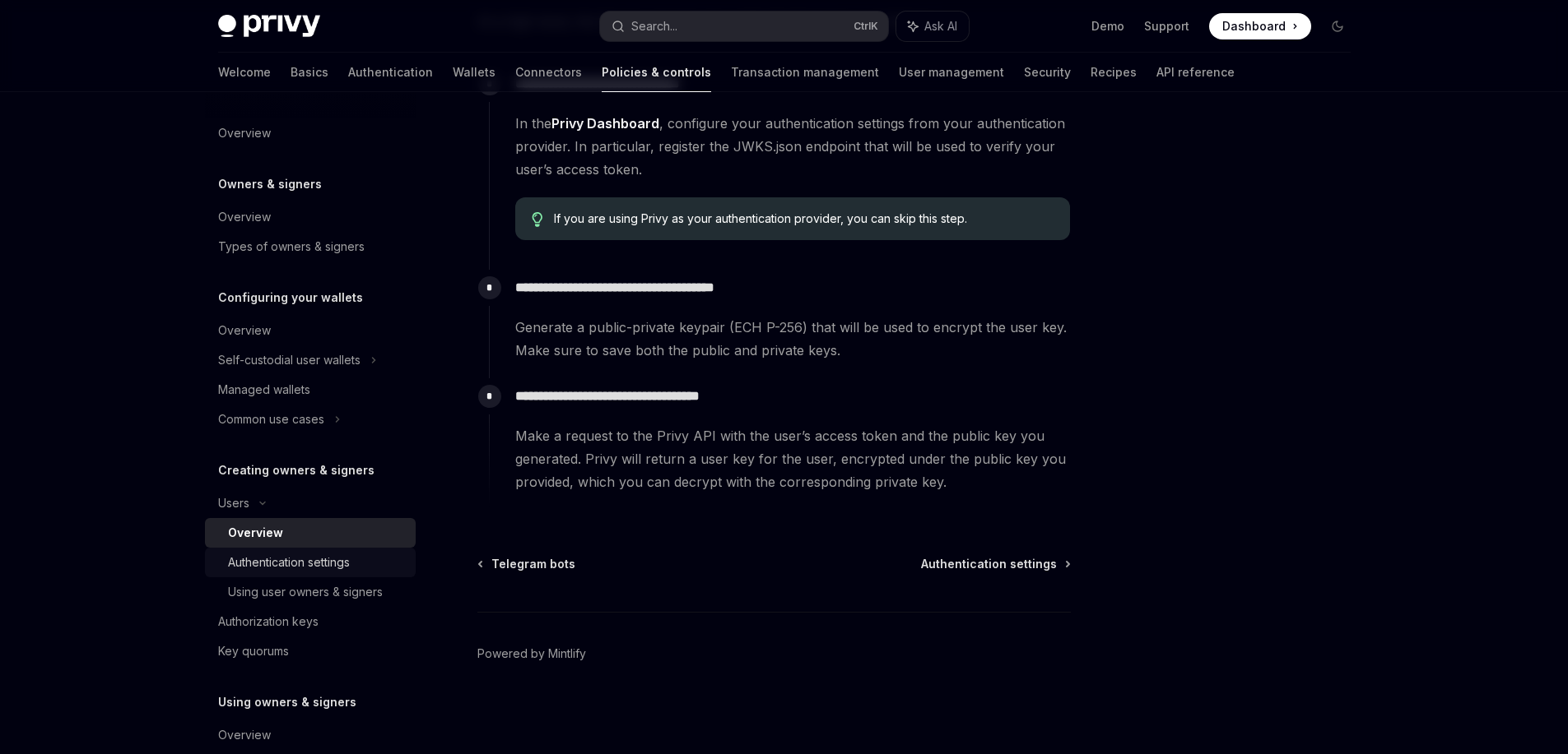
click at [311, 566] on div "Authentication settings" at bounding box center [288, 562] width 122 height 20
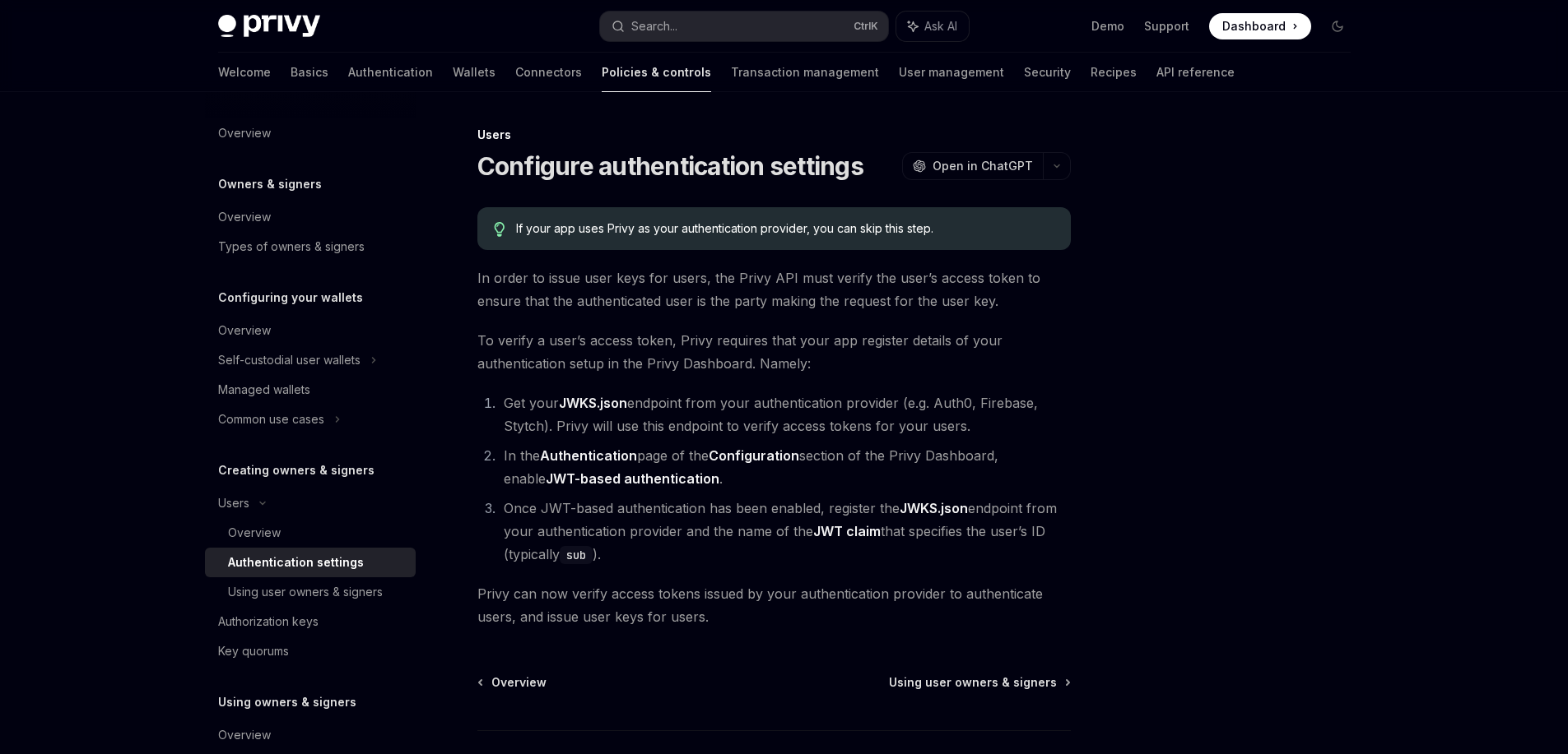
scroll to position [118, 0]
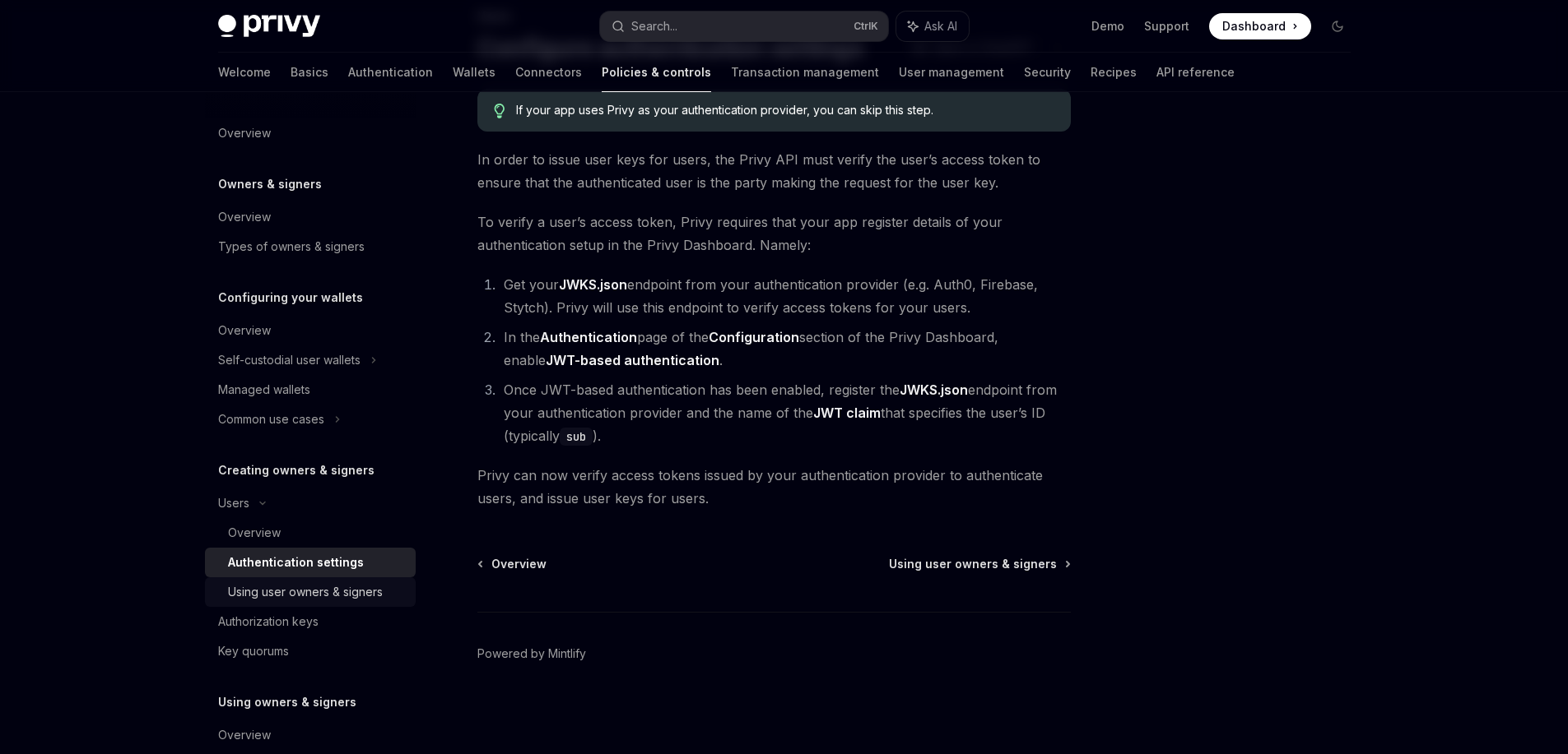
click at [361, 599] on div "Using user owners & signers" at bounding box center [305, 591] width 155 height 20
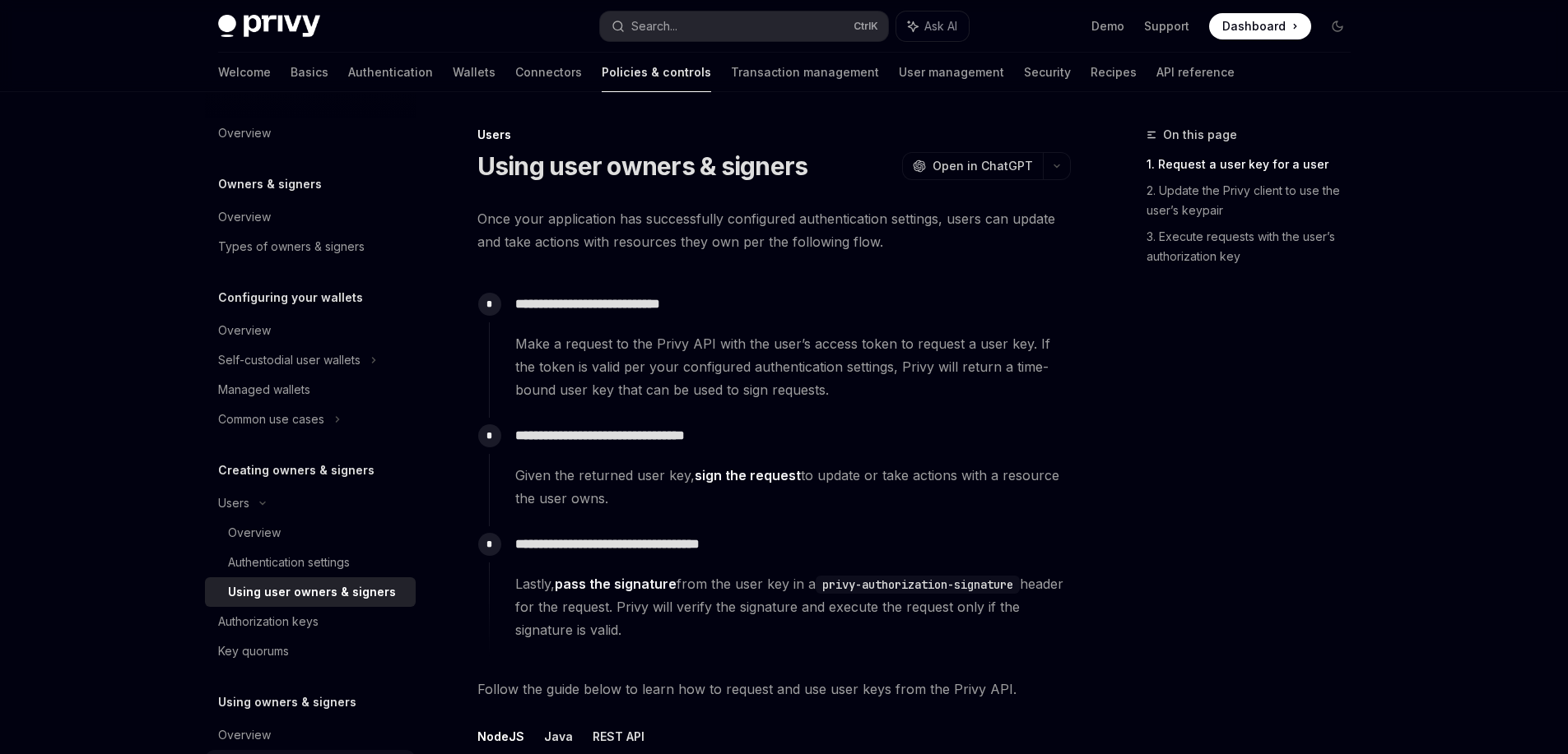
scroll to position [329, 0]
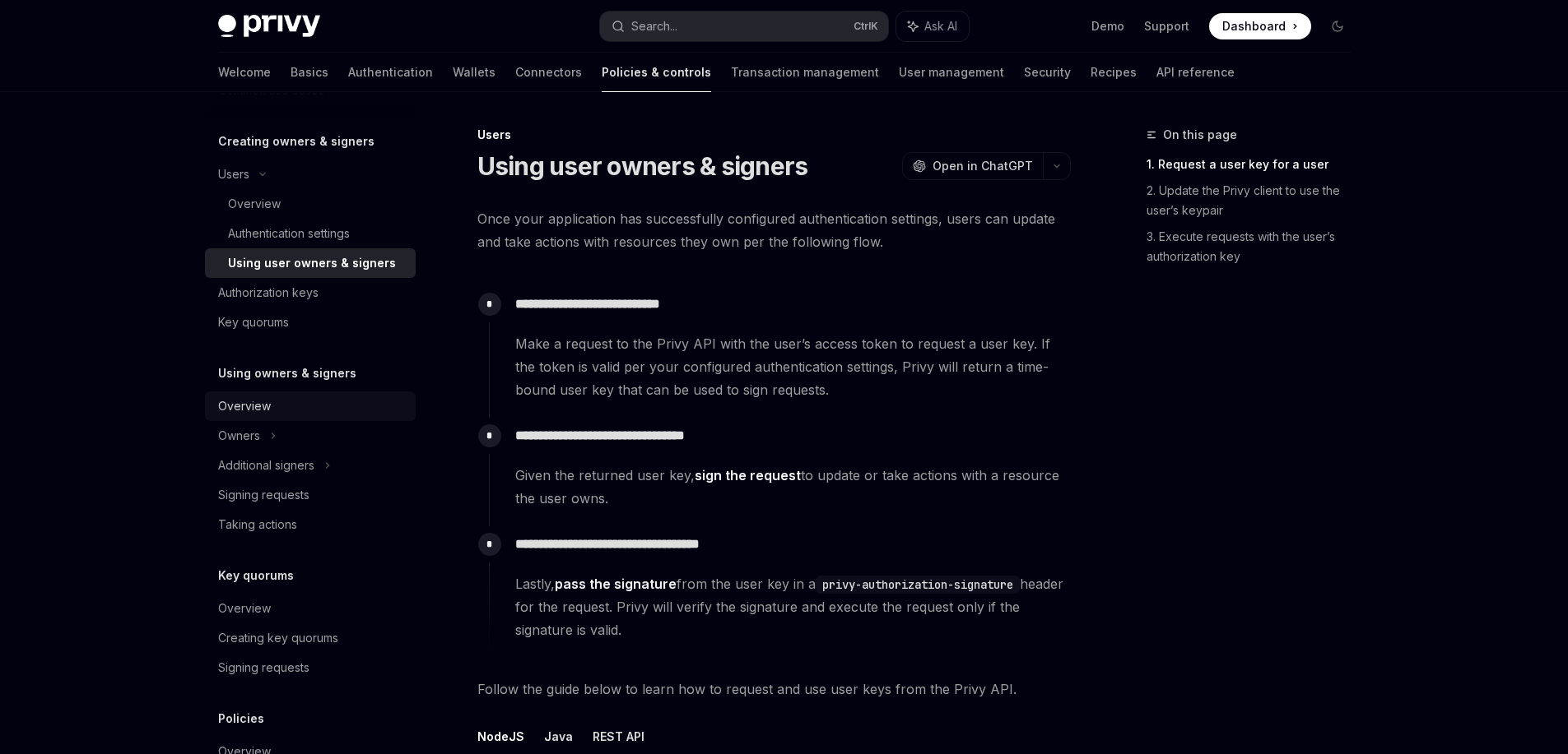
click at [300, 409] on div "Overview" at bounding box center [312, 406] width 188 height 20
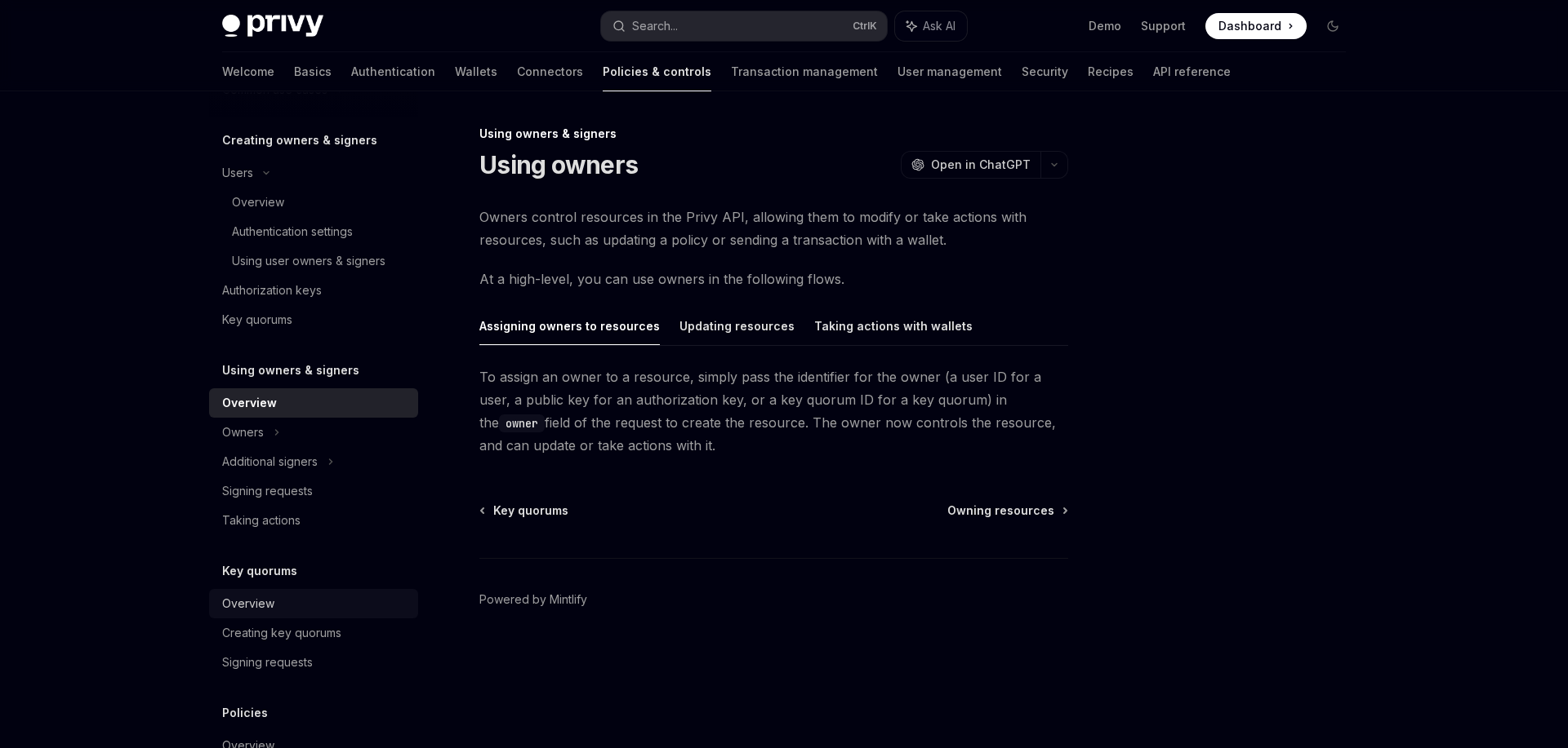
click at [281, 597] on div "Overview" at bounding box center [315, 604] width 187 height 20
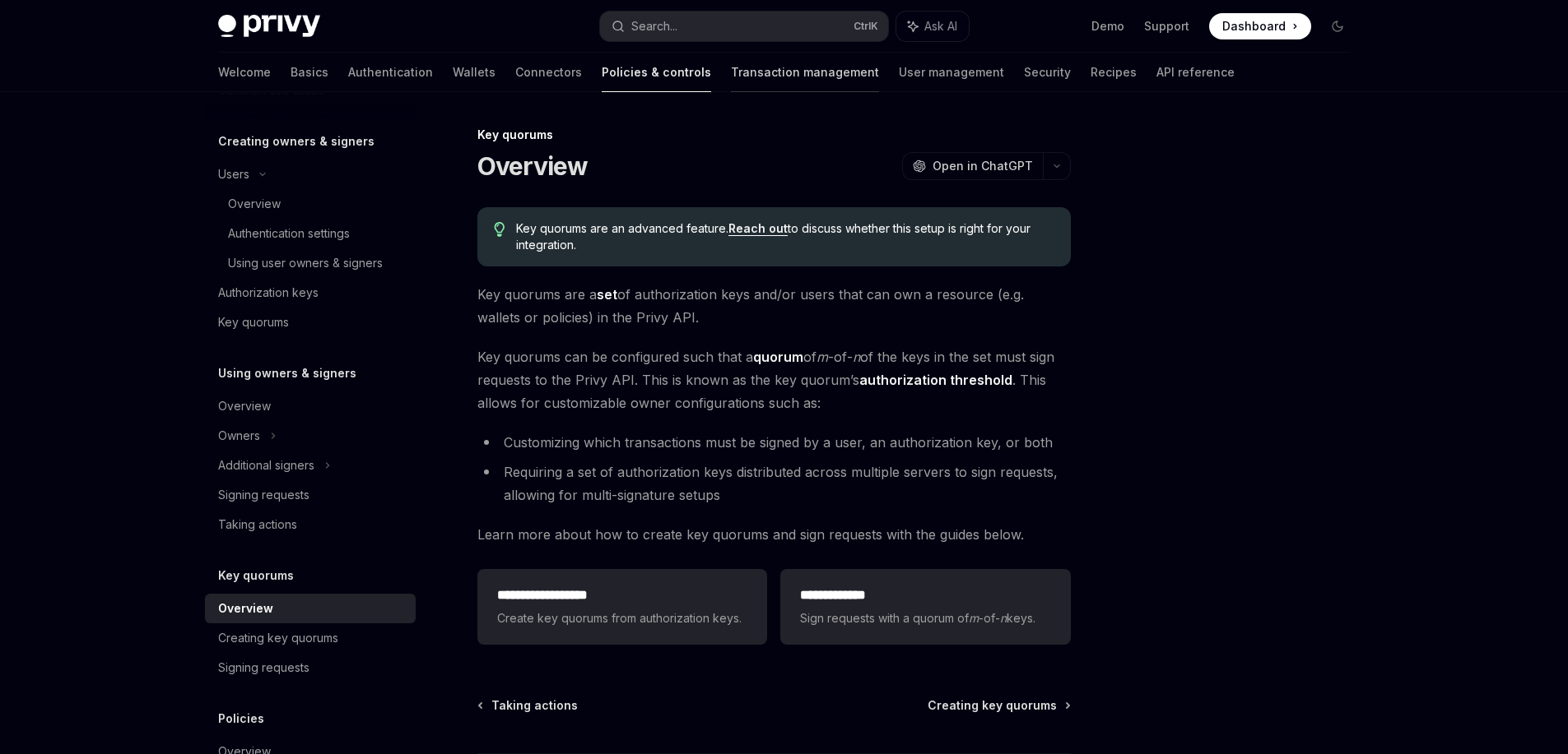
click at [731, 63] on link "Transaction management" at bounding box center [804, 73] width 148 height 40
type textarea "*"
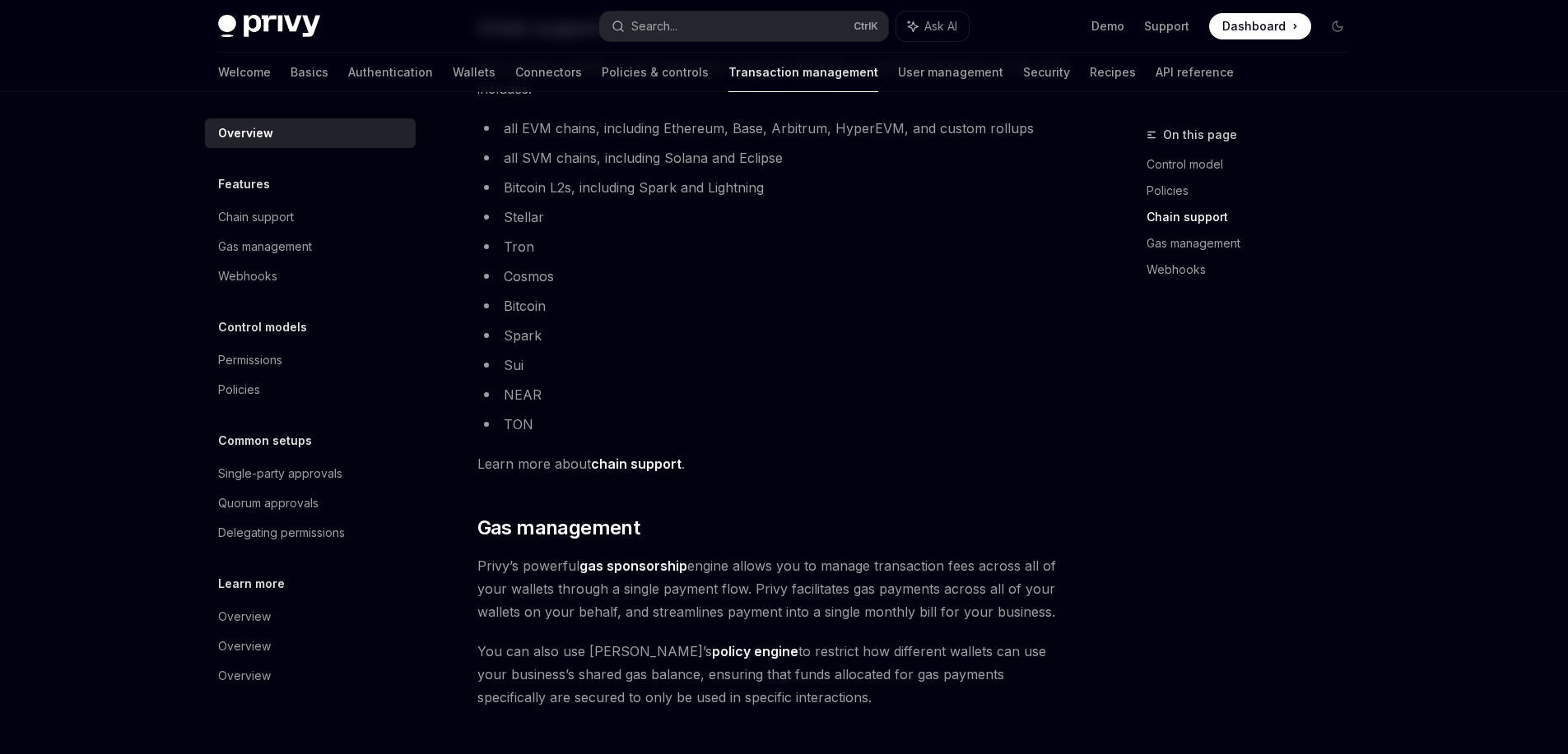
scroll to position [1207, 0]
